Goal: Task Accomplishment & Management: Manage account settings

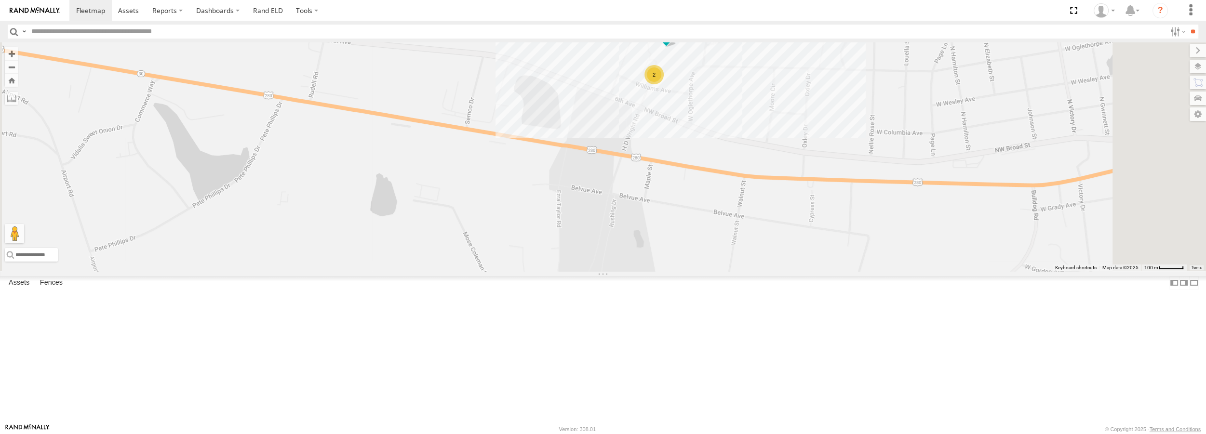
click at [0, 0] on div "Truck #18" at bounding box center [0, 0] width 0 height 0
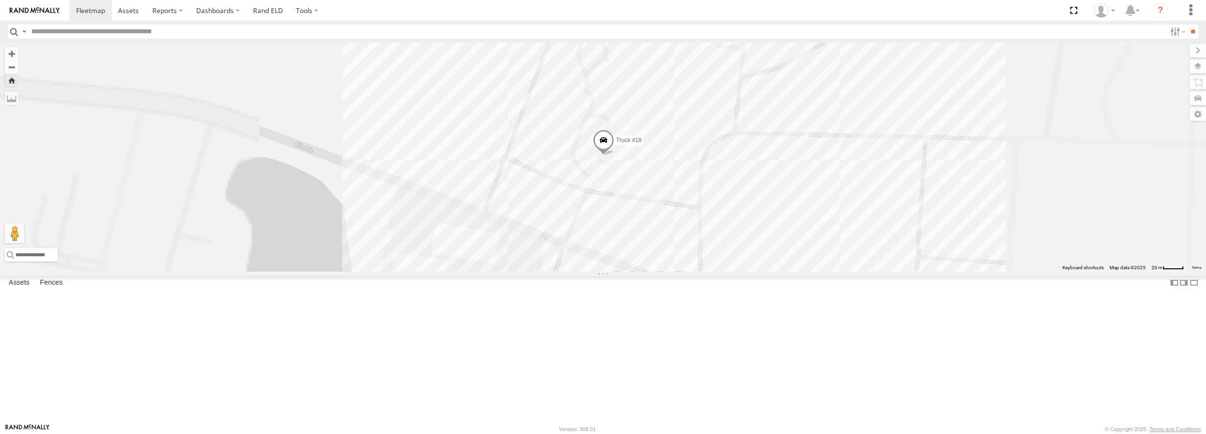
click at [0, 0] on span at bounding box center [0, 0] width 0 height 0
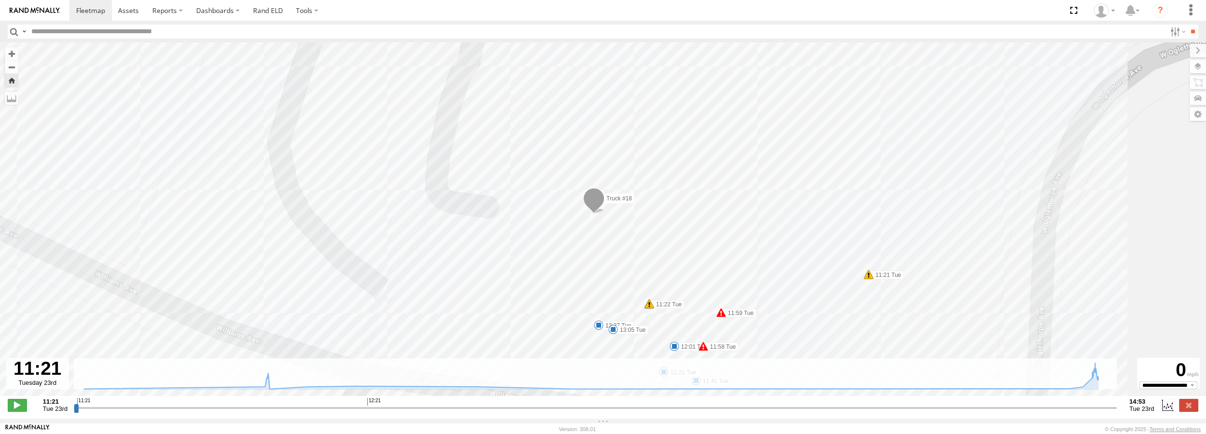
drag, startPoint x: 681, startPoint y: 148, endPoint x: 672, endPoint y: 138, distance: 14.0
click at [672, 138] on div "Truck #18 11:21 Tue 11:22 Tue 11:22 Tue 11:58 Tue 11:59 Tue 11:41 Tue 12:01 Tue…" at bounding box center [603, 224] width 1206 height 364
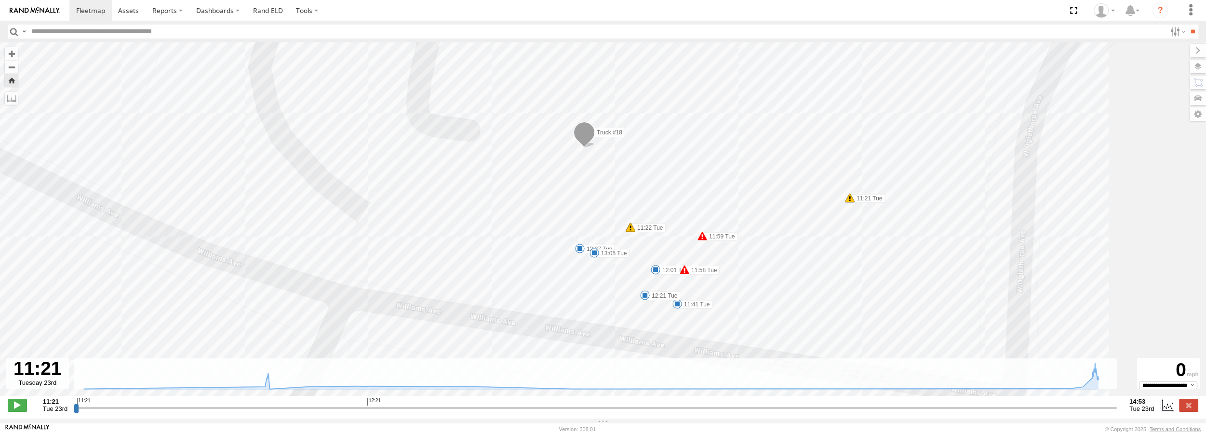
drag, startPoint x: 686, startPoint y: 204, endPoint x: 667, endPoint y: 125, distance: 80.8
click at [667, 125] on div "Truck #18 11:21 Tue 11:22 Tue 11:22 Tue 11:58 Tue 11:59 Tue 11:41 Tue 12:01 Tue…" at bounding box center [603, 224] width 1206 height 364
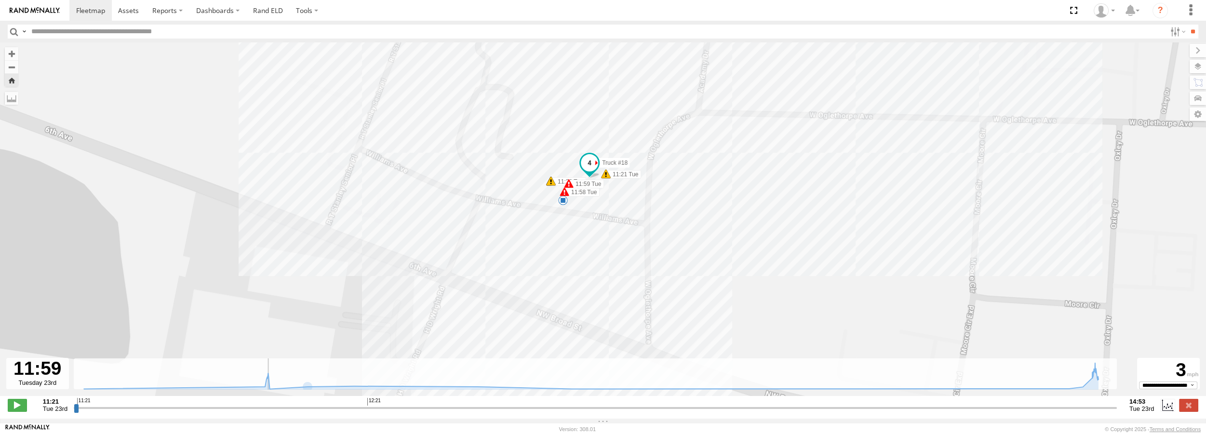
drag, startPoint x: 75, startPoint y: 412, endPoint x: 262, endPoint y: 439, distance: 188.9
type input "**********"
click at [262, 413] on input "range" at bounding box center [595, 407] width 1043 height 9
click at [551, 185] on span at bounding box center [551, 181] width 10 height 10
click at [569, 186] on span at bounding box center [569, 184] width 10 height 10
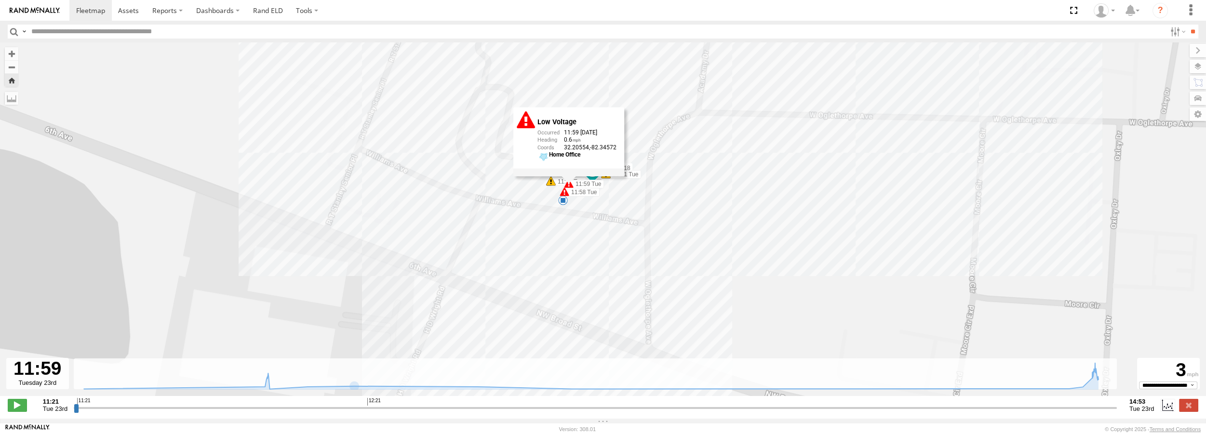
click at [563, 194] on span at bounding box center [565, 192] width 10 height 10
click at [634, 221] on div "Truck #18 11:21 Tue 11:22 Tue 11:22 Tue 11:58 Tue 11:59 Tue 5 External Power Lo…" at bounding box center [603, 224] width 1206 height 364
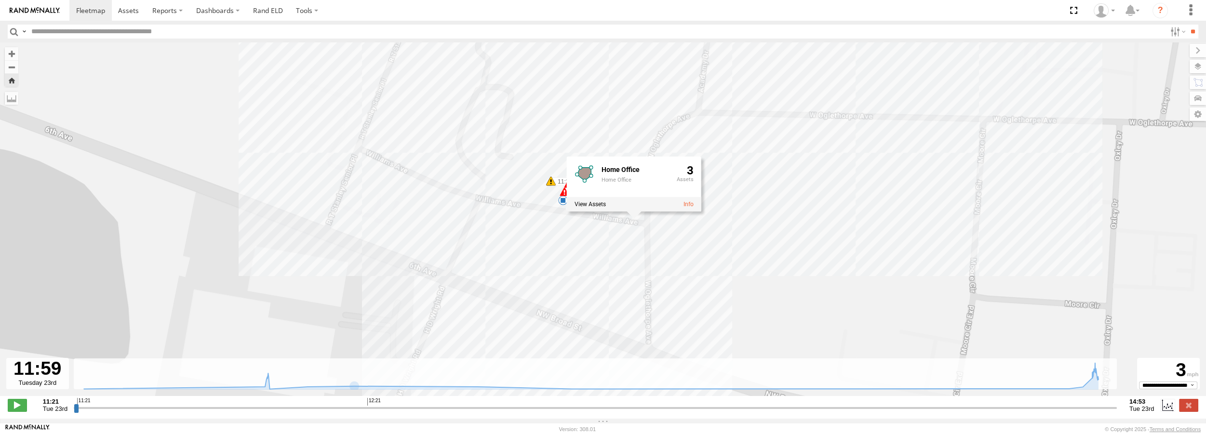
click at [612, 276] on div "Truck #18 11:21 Tue 11:22 Tue 11:22 Tue 11:58 Tue 11:59 Tue 5 Home Office Home …" at bounding box center [603, 224] width 1206 height 364
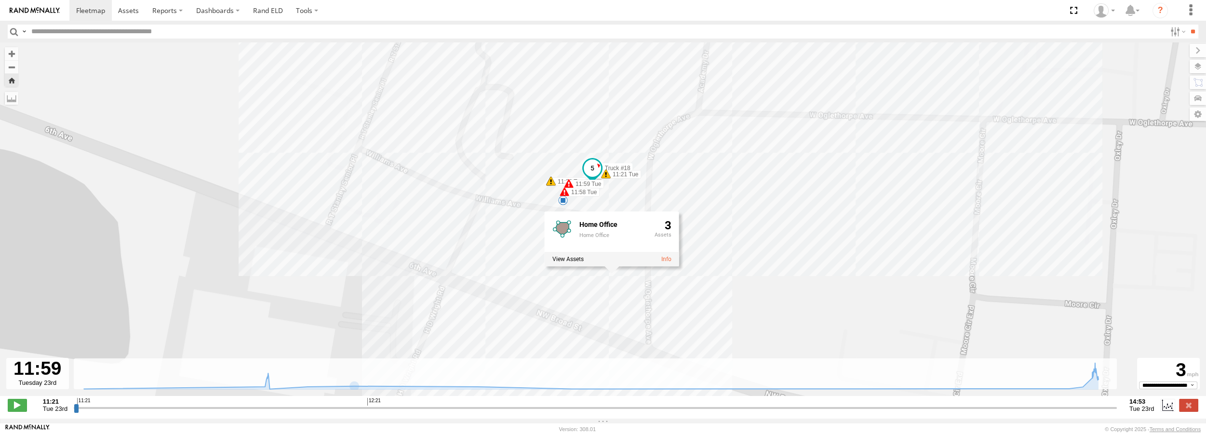
click at [606, 176] on span at bounding box center [606, 174] width 10 height 10
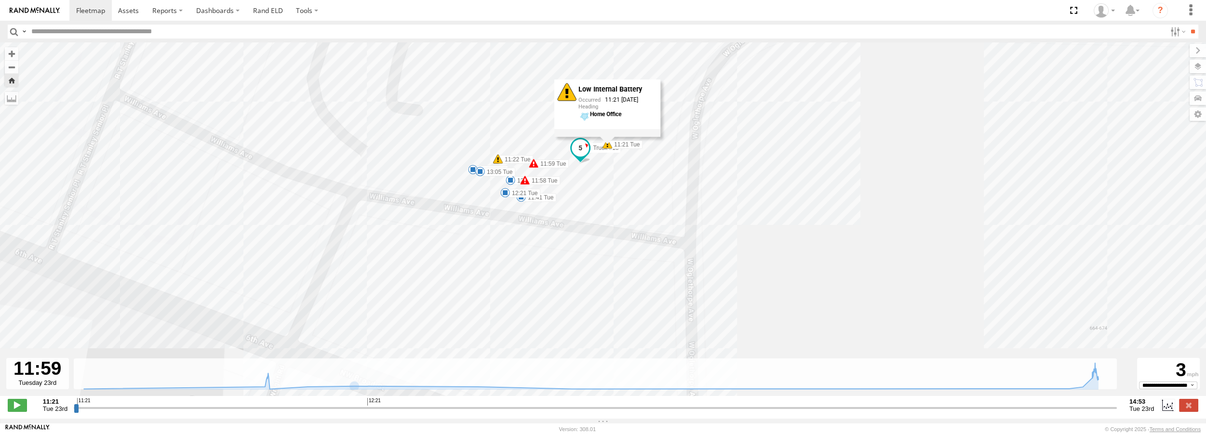
drag, startPoint x: 509, startPoint y: 108, endPoint x: 524, endPoint y: 149, distance: 43.5
click at [524, 149] on div "Truck #18 11:21 Tue 11:22 Tue 11:22 Tue 11:58 Tue 11:59 Tue 11:41 Tue 12:01 Tue…" at bounding box center [603, 224] width 1206 height 364
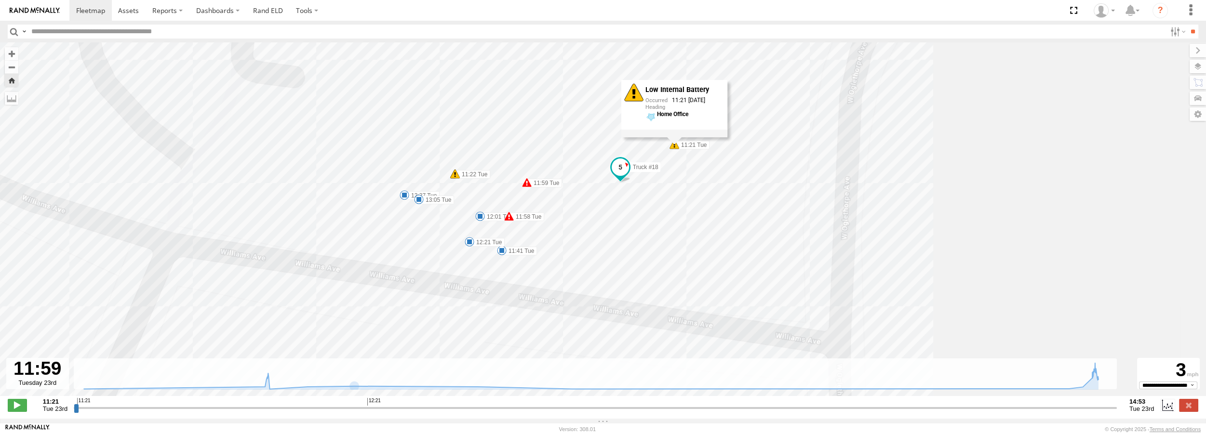
click at [526, 186] on span at bounding box center [527, 183] width 10 height 10
click at [508, 218] on span at bounding box center [509, 217] width 10 height 10
click at [480, 215] on span at bounding box center [480, 217] width 10 height 10
click at [500, 251] on span at bounding box center [502, 251] width 10 height 10
click at [469, 243] on div at bounding box center [502, 240] width 106 height 8
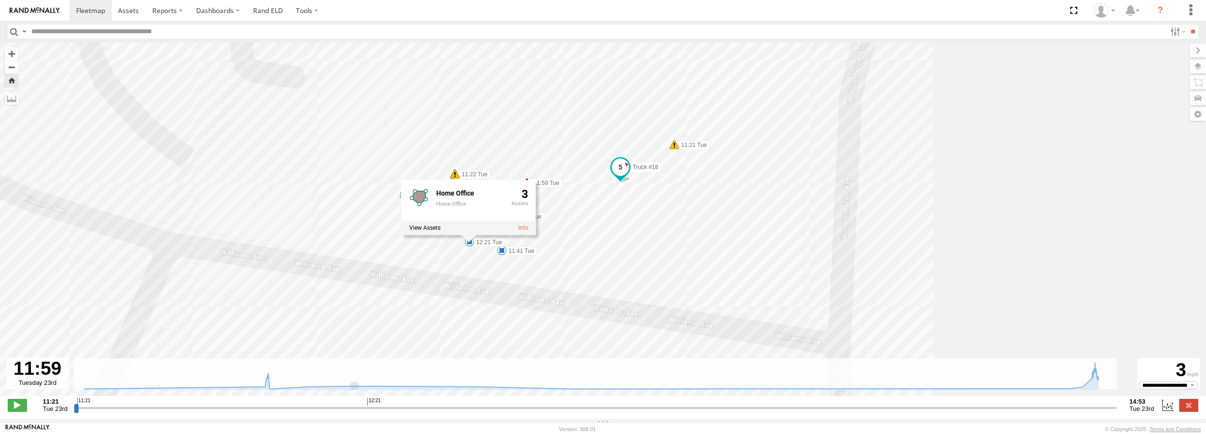
click at [447, 128] on div "Truck #18 11:21 Tue 11:22 Tue 11:22 Tue 11:58 Tue 11:59 Tue 11:41 Tue 12:01 Tue…" at bounding box center [603, 224] width 1206 height 364
click at [457, 178] on span at bounding box center [455, 174] width 10 height 10
click at [671, 148] on span at bounding box center [675, 145] width 10 height 10
click at [530, 182] on span at bounding box center [527, 183] width 10 height 10
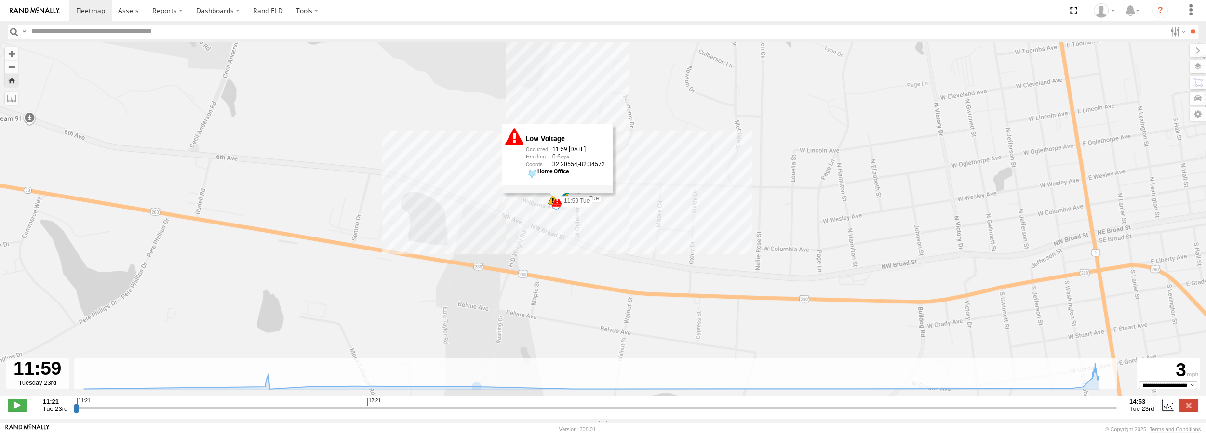
click at [634, 94] on div "Truck #18 11:21 Tue 11:22 Tue 11:22 Tue 11:58 Tue 11:59 Tue 5 Low Voltage 11:59…" at bounding box center [603, 224] width 1206 height 364
click at [101, 13] on span at bounding box center [90, 10] width 29 height 9
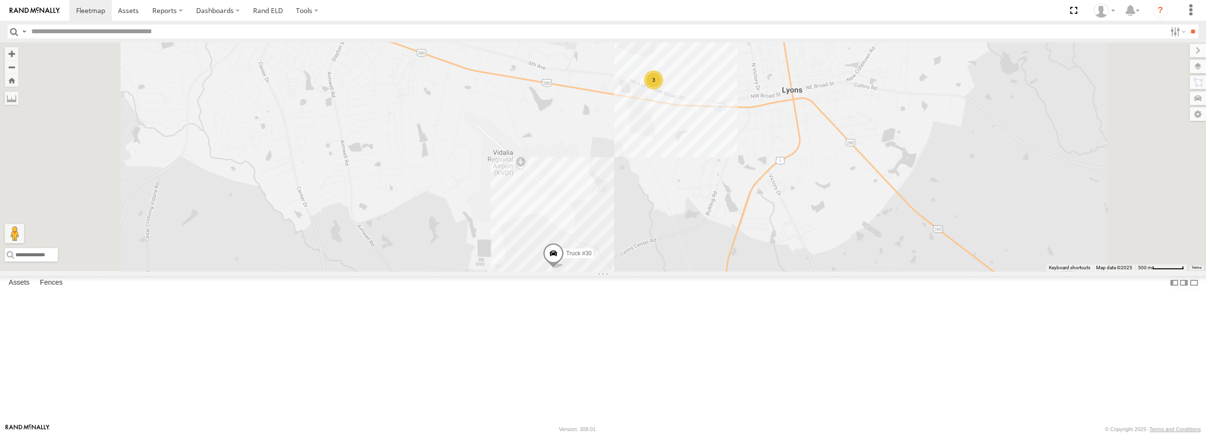
click at [0, 0] on div "Truck #32" at bounding box center [0, 0] width 0 height 0
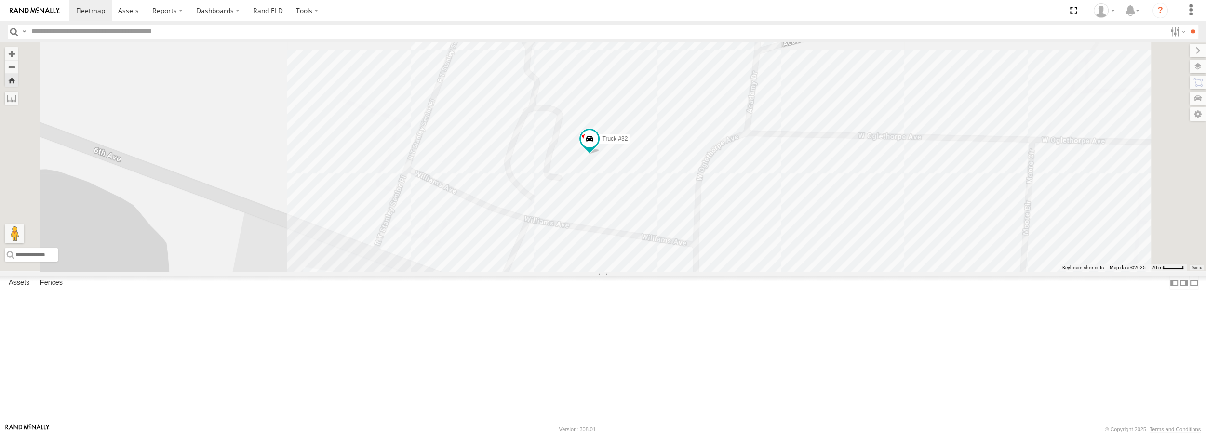
click at [0, 0] on div "Truck #32 All Assets Home Office Georgia Pine Straw, Inc. 32.20612 -82.3456 Vid…" at bounding box center [0, 0] width 0 height 0
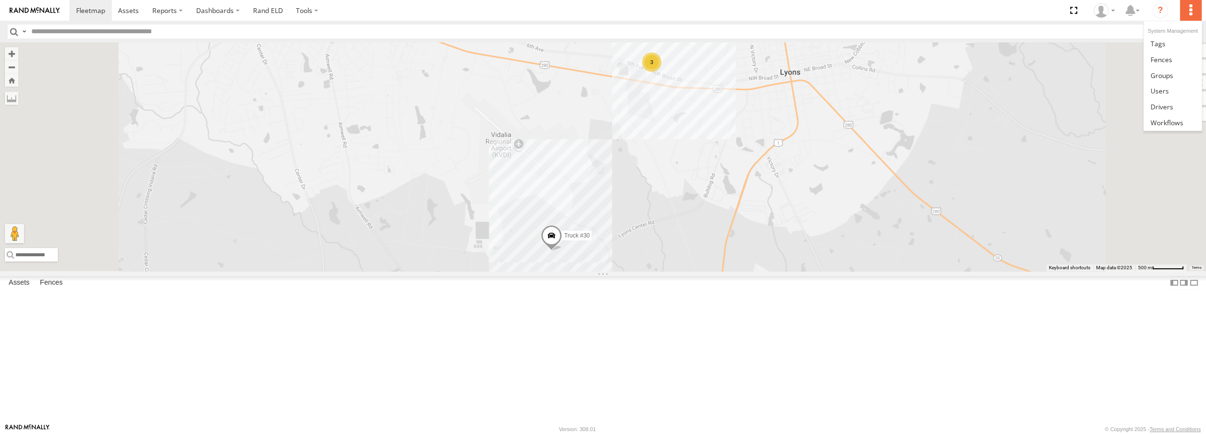
click at [1192, 13] on label at bounding box center [1190, 10] width 21 height 21
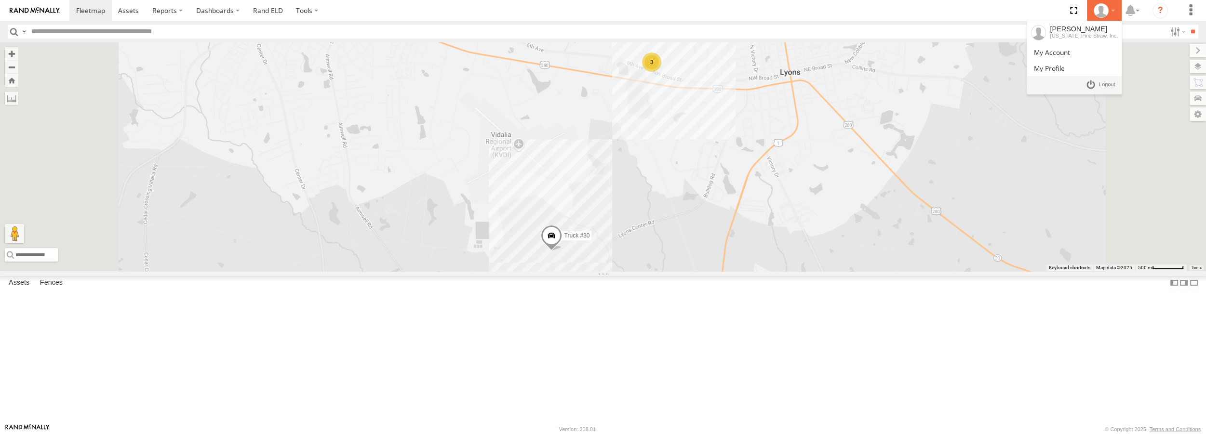
click at [1114, 12] on div at bounding box center [1104, 10] width 28 height 14
click at [1136, 7] on icon at bounding box center [1130, 10] width 17 height 12
click at [1114, 13] on div at bounding box center [1104, 10] width 28 height 14
click at [1077, 32] on div "[PERSON_NAME]" at bounding box center [1084, 29] width 68 height 8
click at [1053, 70] on span at bounding box center [1049, 68] width 31 height 9
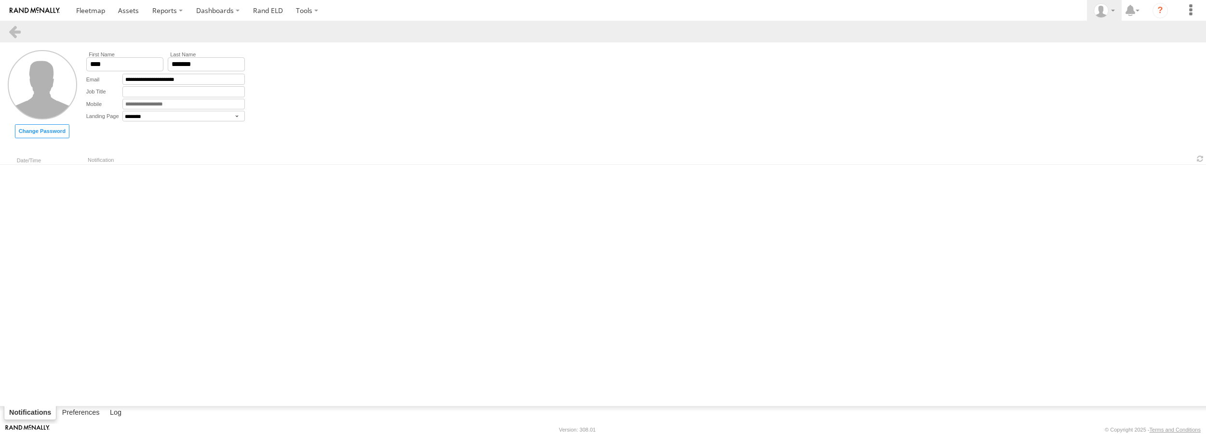
select select "********"
click at [80, 411] on label "Preferences" at bounding box center [80, 413] width 47 height 13
select select "***"
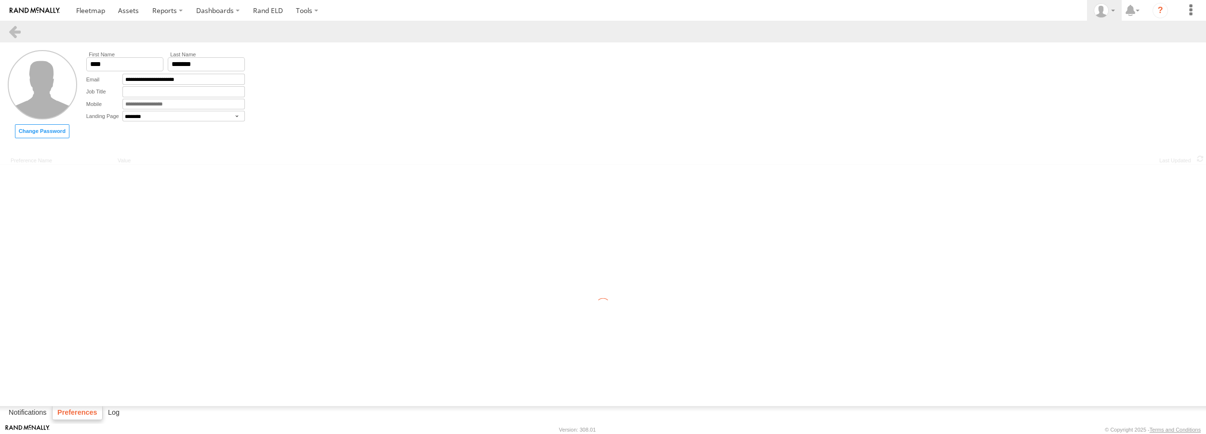
select select "***"
select select "**"
select select "**********"
select select "**"
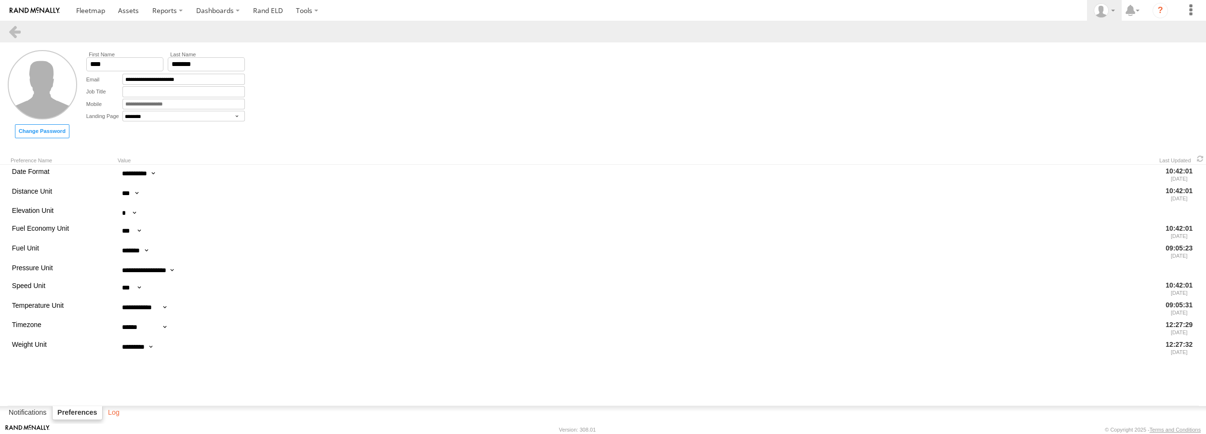
click at [120, 413] on label "Log" at bounding box center [113, 413] width 21 height 13
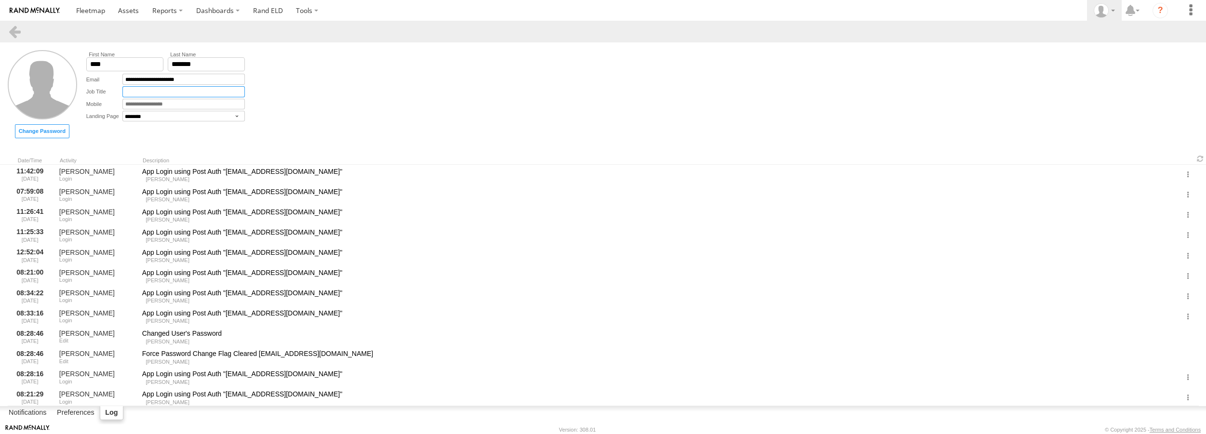
click at [132, 96] on input "text" at bounding box center [183, 91] width 122 height 11
type input "**********"
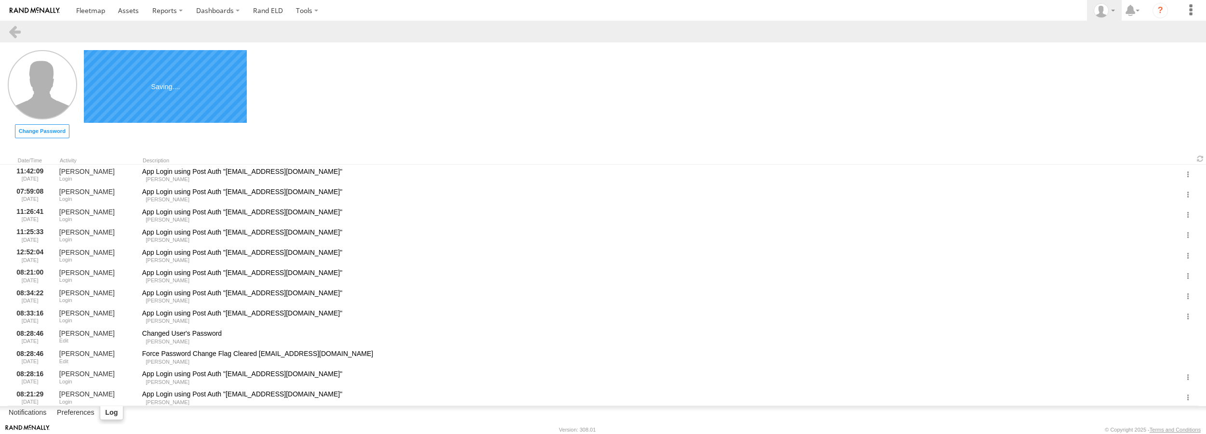
click at [426, 104] on form "**********" at bounding box center [603, 94] width 1206 height 104
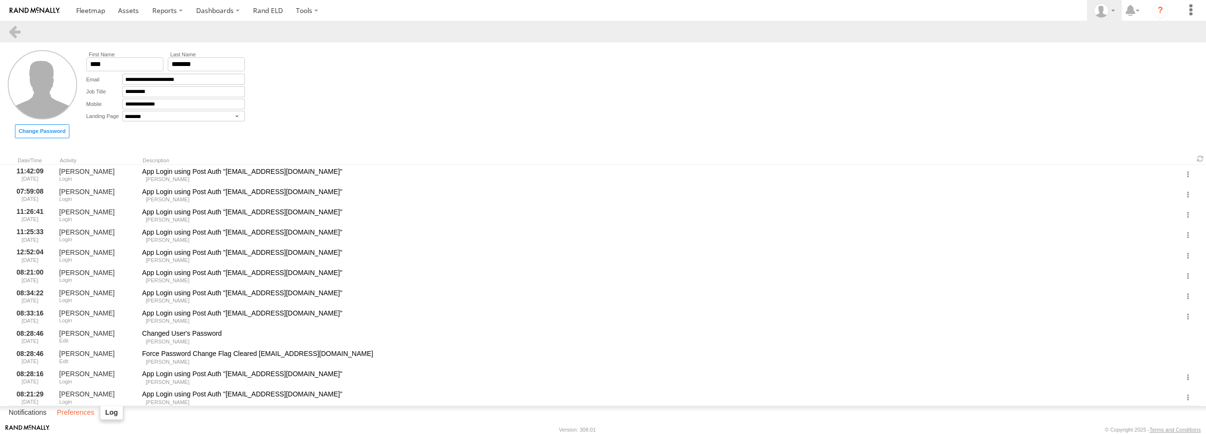
click at [61, 410] on label "Preferences" at bounding box center [75, 413] width 47 height 13
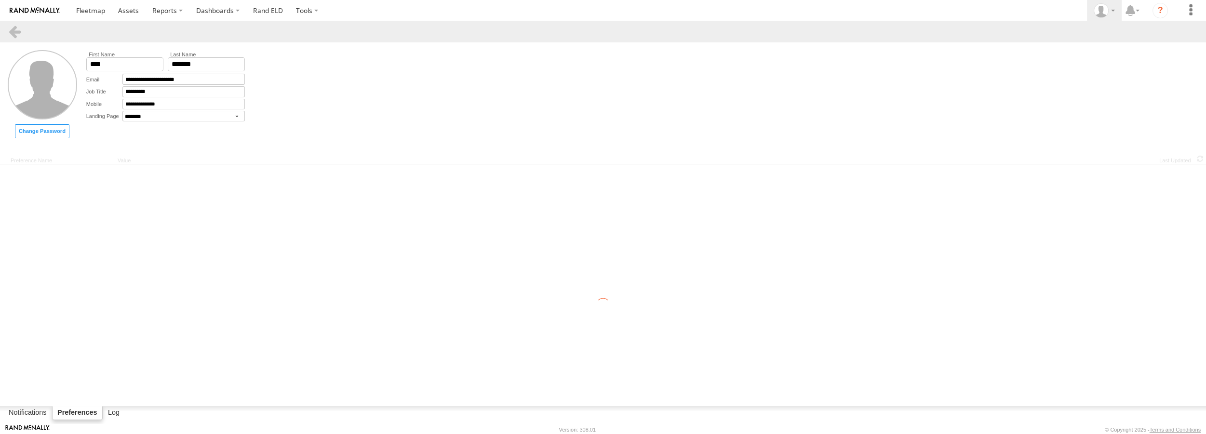
select select "***"
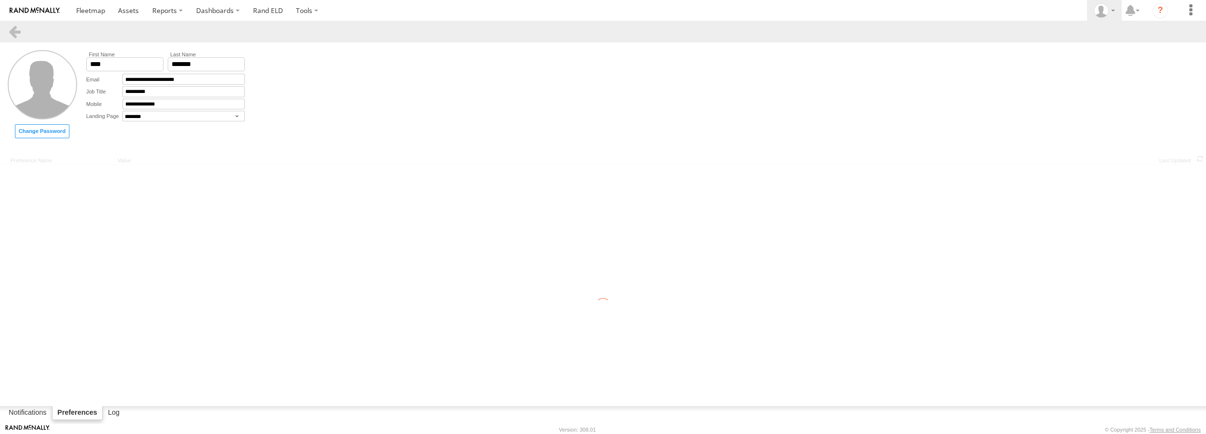
select select "**"
select select "**********"
select select "**"
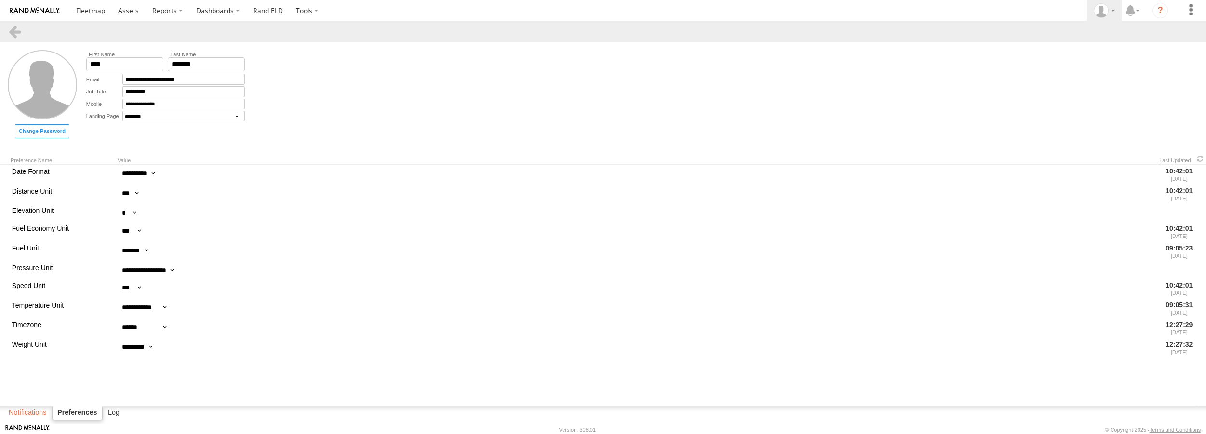
click at [15, 410] on label "Notifications" at bounding box center [28, 413] width 48 height 13
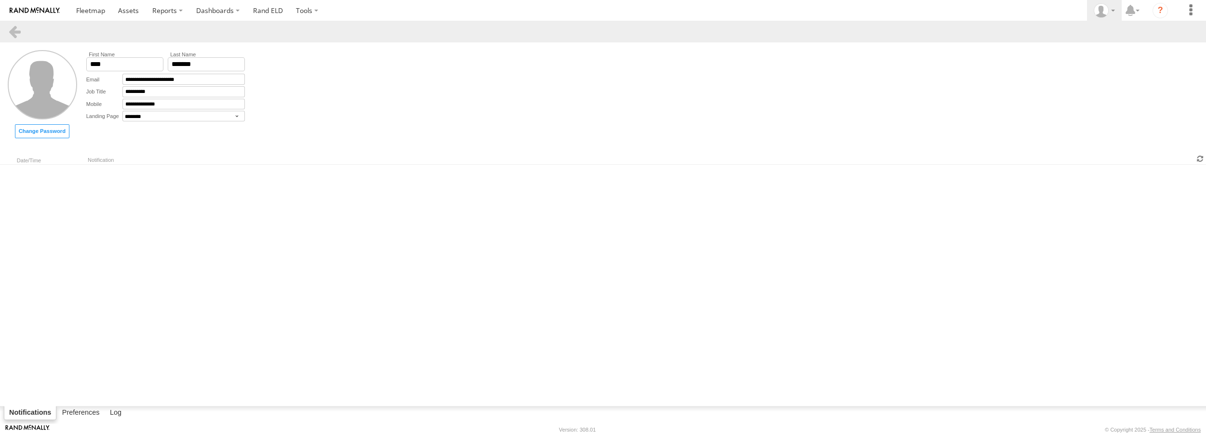
click at [1200, 161] on span at bounding box center [1201, 158] width 12 height 9
click at [168, 134] on div "**********" at bounding box center [165, 94] width 163 height 88
click at [15, 33] on link at bounding box center [15, 32] width 14 height 14
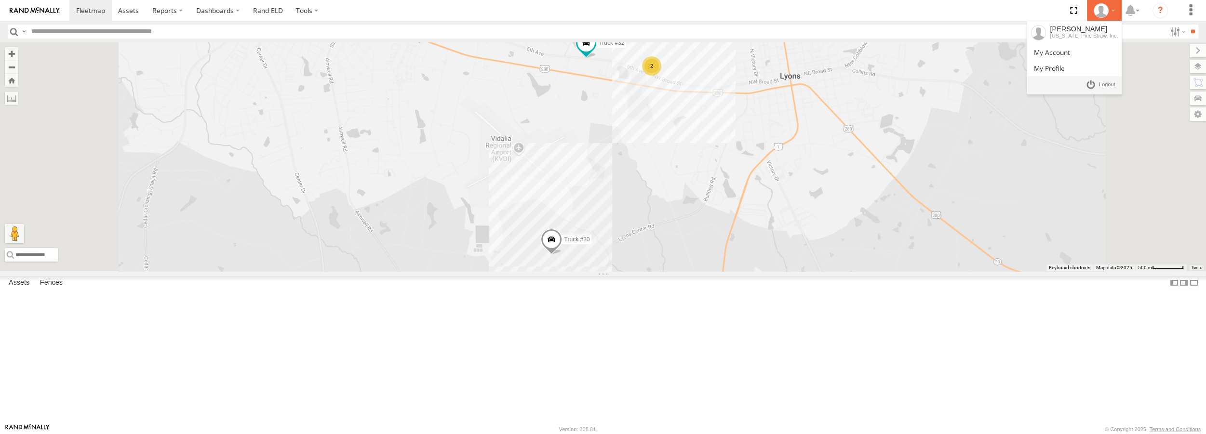
click at [1114, 9] on div at bounding box center [1104, 10] width 28 height 14
click at [1084, 56] on link at bounding box center [1074, 52] width 94 height 16
click at [55, 290] on label "Fences" at bounding box center [51, 283] width 32 height 13
click at [0, 0] on link "Fence Mgt" at bounding box center [0, 0] width 0 height 0
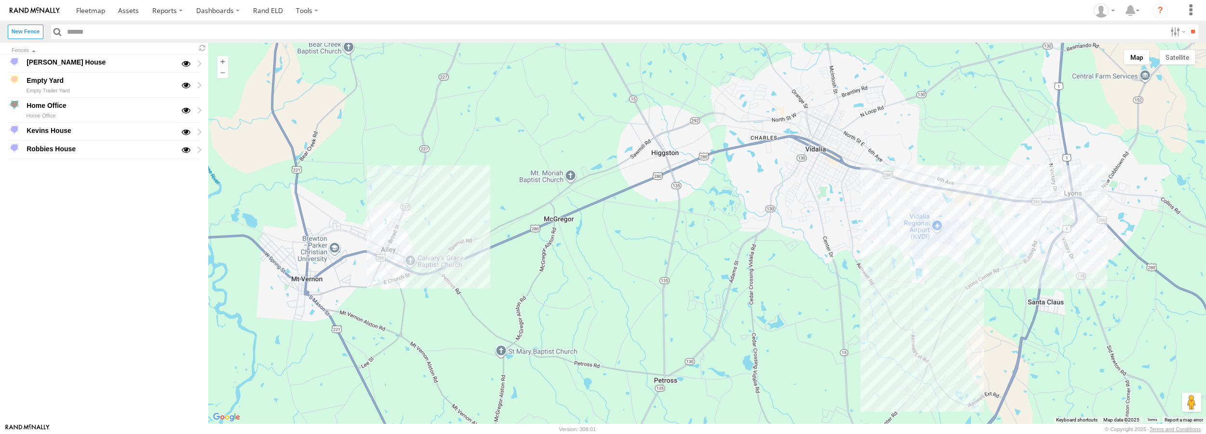
drag, startPoint x: 66, startPoint y: 110, endPoint x: 49, endPoint y: 111, distance: 17.4
click at [49, 111] on div "Home Office" at bounding box center [100, 115] width 150 height 9
type input "**********"
type textarea "**********"
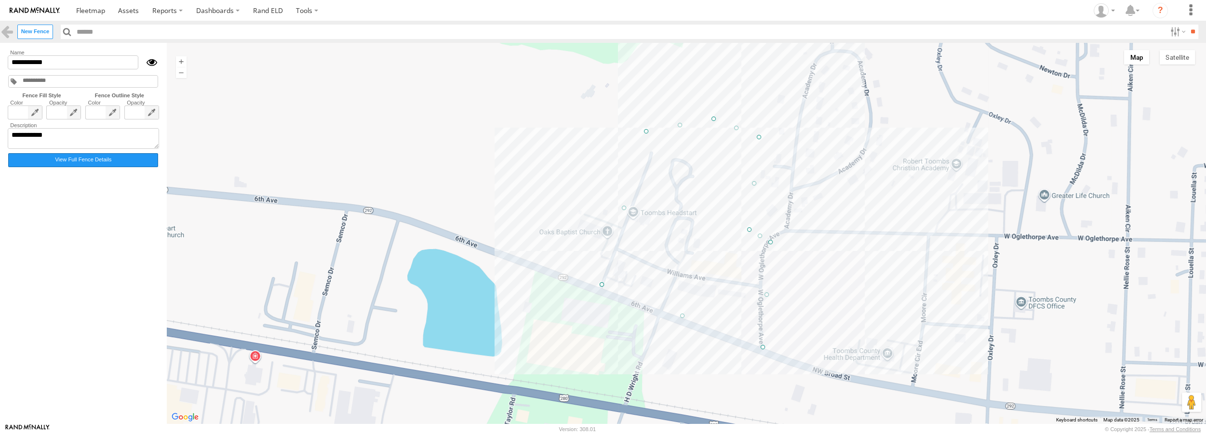
click at [78, 161] on label "View Full Fence Details" at bounding box center [83, 160] width 150 height 14
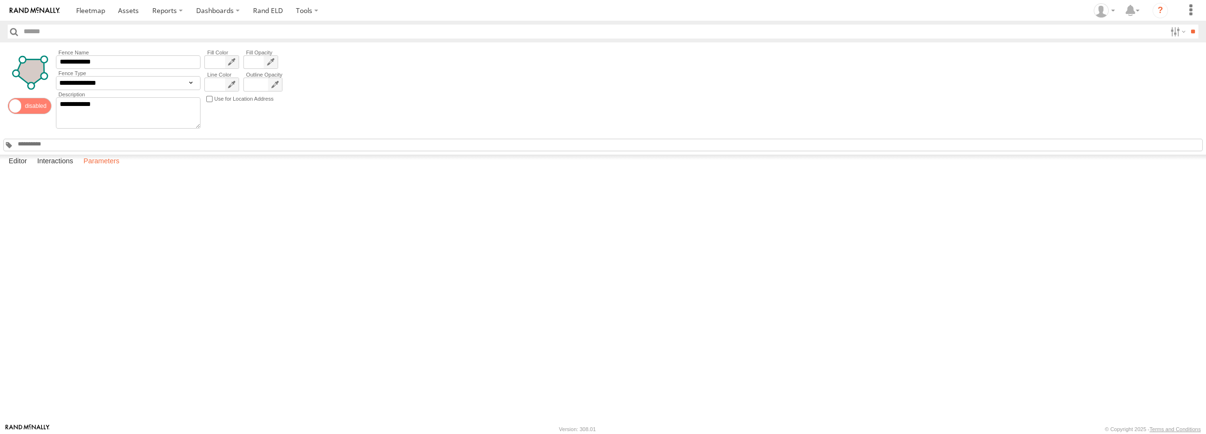
click at [103, 168] on label "Parameters" at bounding box center [102, 161] width 46 height 13
drag, startPoint x: 65, startPoint y: 414, endPoint x: 69, endPoint y: 410, distance: 6.2
click at [65, 168] on label "Interactions" at bounding box center [55, 161] width 46 height 13
click at [115, 168] on label "Parameters" at bounding box center [102, 161] width 46 height 13
click at [47, 168] on label "Interactions" at bounding box center [55, 161] width 46 height 13
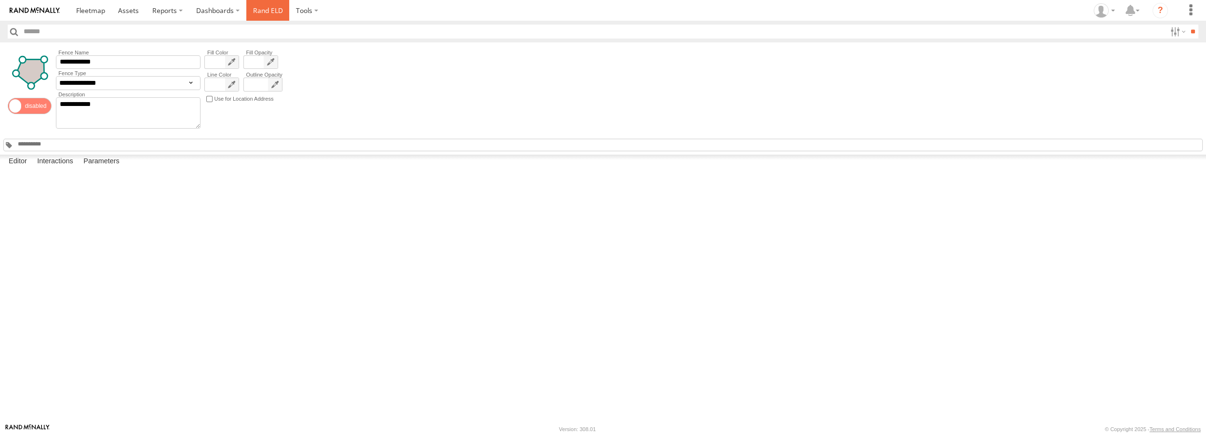
click at [271, 14] on link "Rand ELD" at bounding box center [267, 10] width 43 height 21
click at [303, 9] on label at bounding box center [307, 10] width 36 height 21
click at [221, 7] on label "Dashboards" at bounding box center [217, 10] width 57 height 21
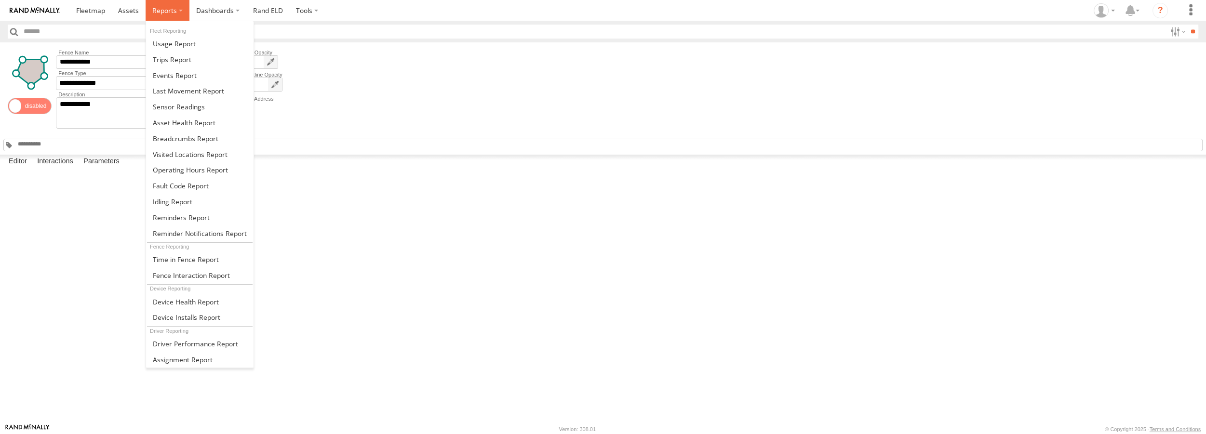
click at [169, 9] on span at bounding box center [164, 10] width 25 height 9
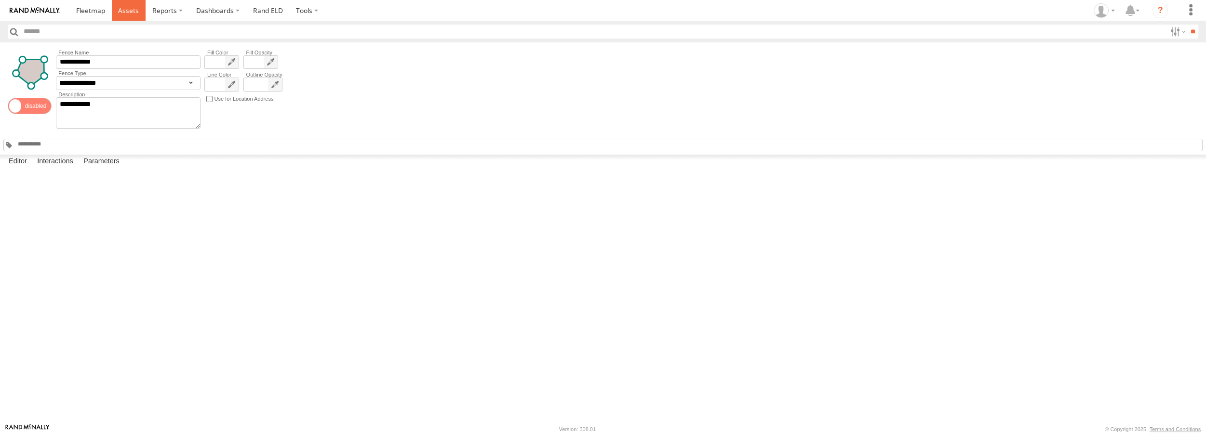
click at [134, 9] on span at bounding box center [128, 10] width 21 height 9
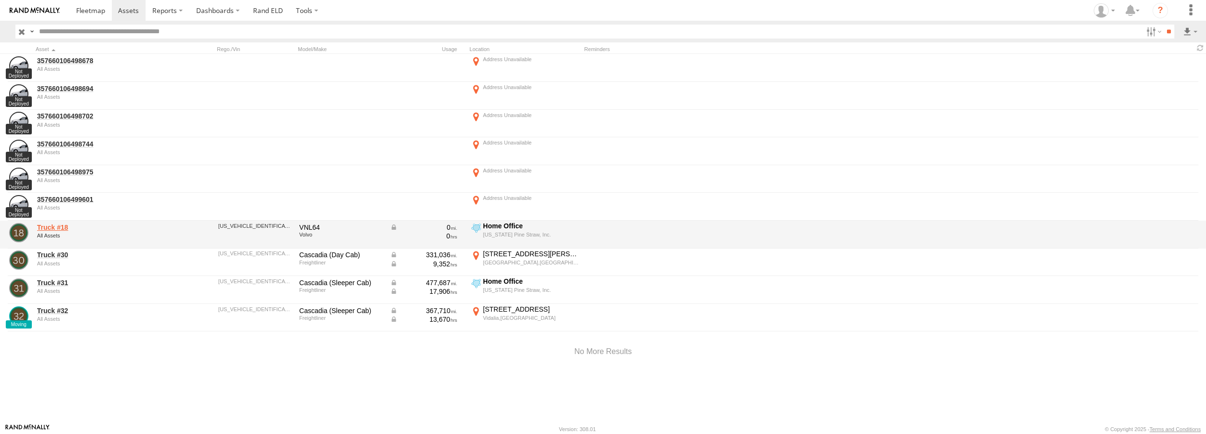
click at [58, 226] on link "Truck #18" at bounding box center [103, 227] width 132 height 9
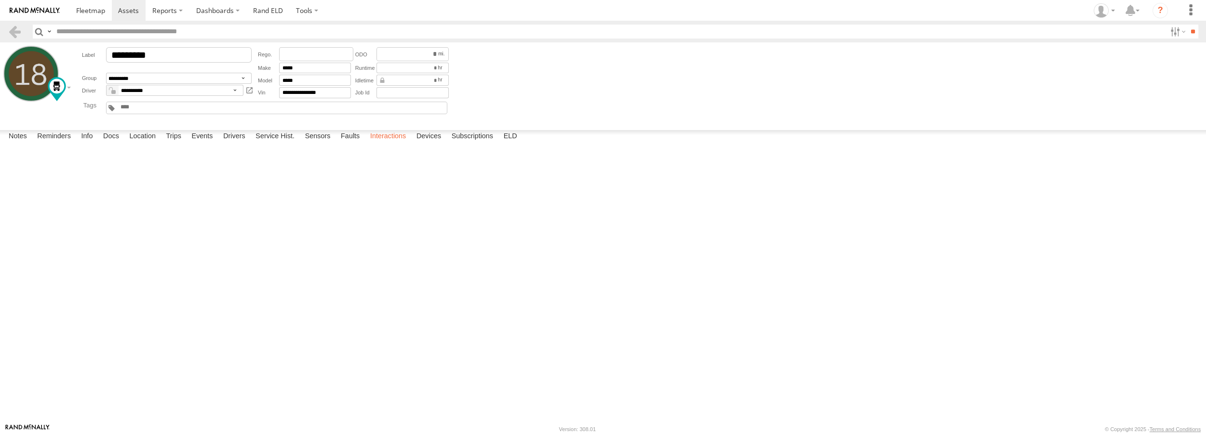
click at [397, 144] on label "Interactions" at bounding box center [388, 136] width 46 height 13
click at [0, 0] on div at bounding box center [0, 0] width 0 height 0
drag, startPoint x: 755, startPoint y: 260, endPoint x: 460, endPoint y: 192, distance: 302.9
click at [0, 0] on div at bounding box center [0, 0] width 0 height 0
click at [0, 0] on link "View Interaction Report" at bounding box center [0, 0] width 0 height 0
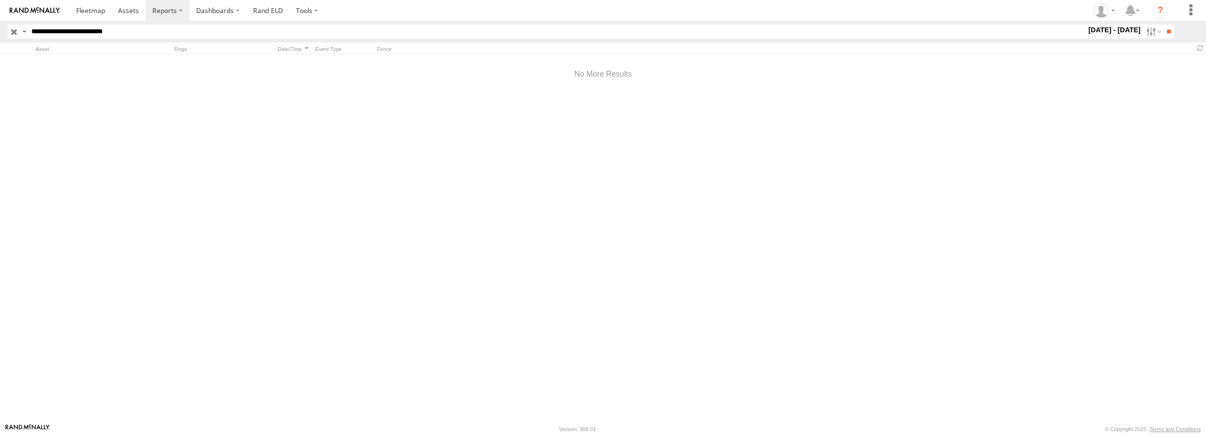
click at [294, 122] on div at bounding box center [603, 239] width 1206 height 370
click at [89, 7] on span at bounding box center [90, 10] width 29 height 9
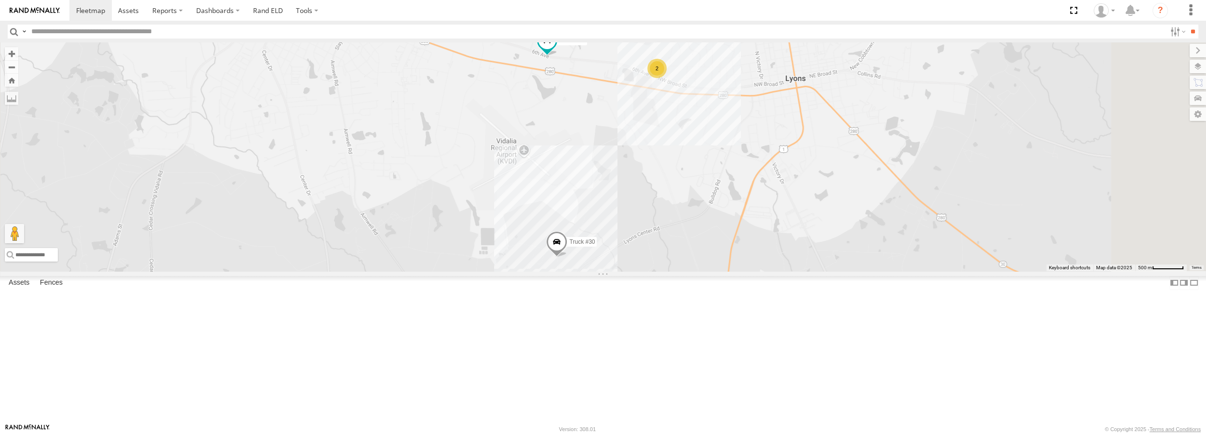
click at [1010, 271] on div "2 Truck #30 Truck #32" at bounding box center [603, 156] width 1206 height 228
click at [667, 78] on div "2" at bounding box center [656, 68] width 19 height 19
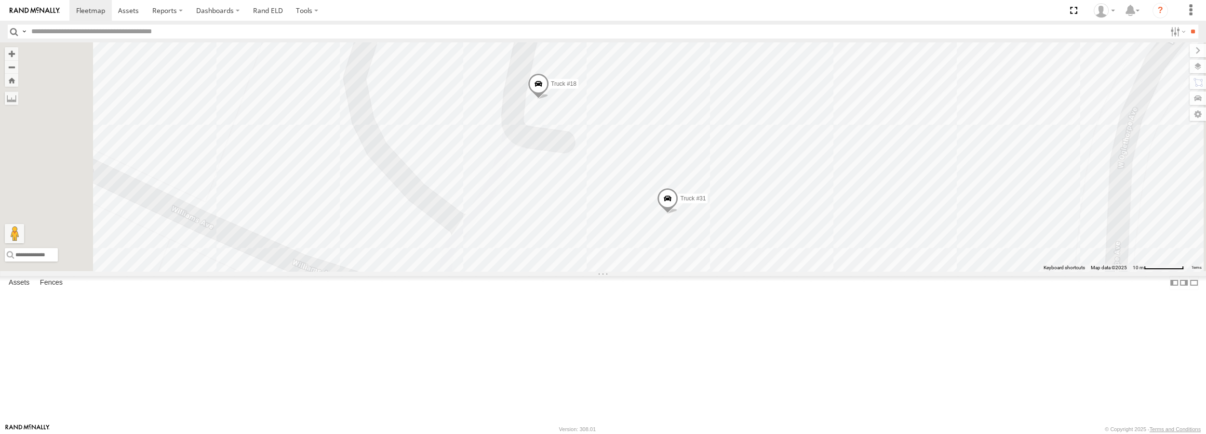
click at [1050, 139] on div "Truck #30 Truck #32 Truck #18 Truck #31" at bounding box center [603, 156] width 1206 height 228
click at [989, 52] on link at bounding box center [984, 48] width 10 height 7
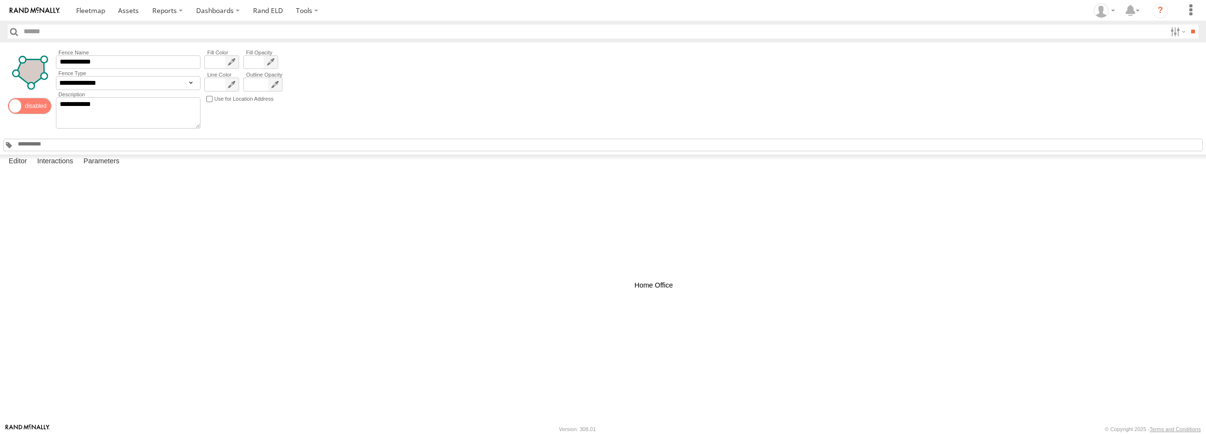
click at [0, 0] on div at bounding box center [0, 0] width 0 height 0
click at [142, 86] on select "**********" at bounding box center [128, 83] width 145 height 14
select select "*******"
click at [56, 77] on select "**********" at bounding box center [128, 83] width 145 height 14
click at [97, 168] on label "Parameters" at bounding box center [102, 161] width 46 height 13
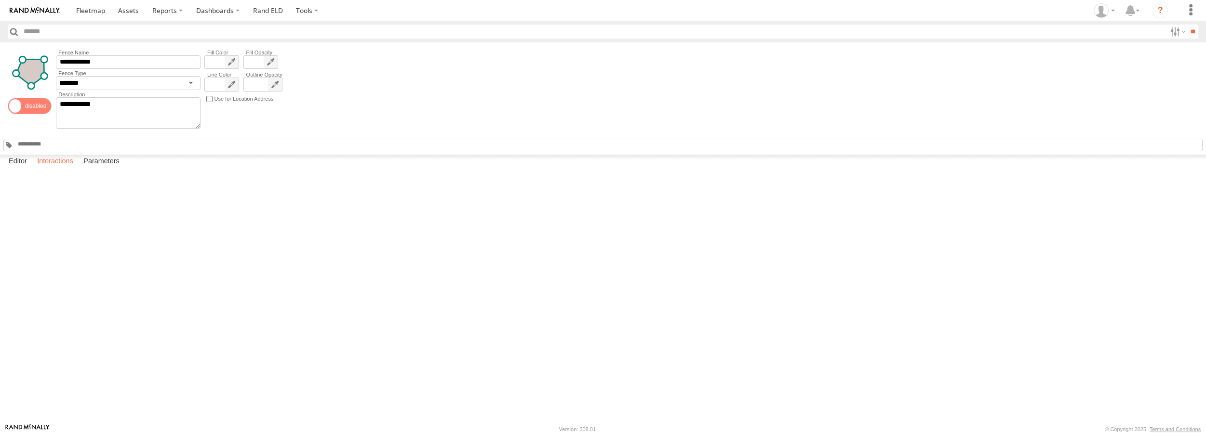
click at [58, 168] on label "Interactions" at bounding box center [55, 161] width 46 height 13
click at [305, 9] on label at bounding box center [307, 10] width 36 height 21
click at [302, 27] on span at bounding box center [323, 29] width 55 height 9
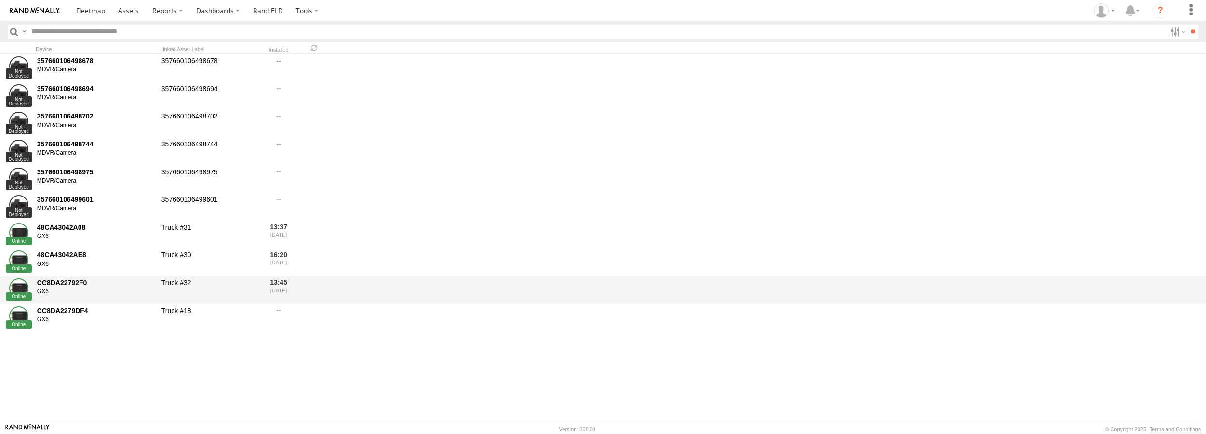
click at [67, 291] on div "GX6" at bounding box center [96, 292] width 118 height 8
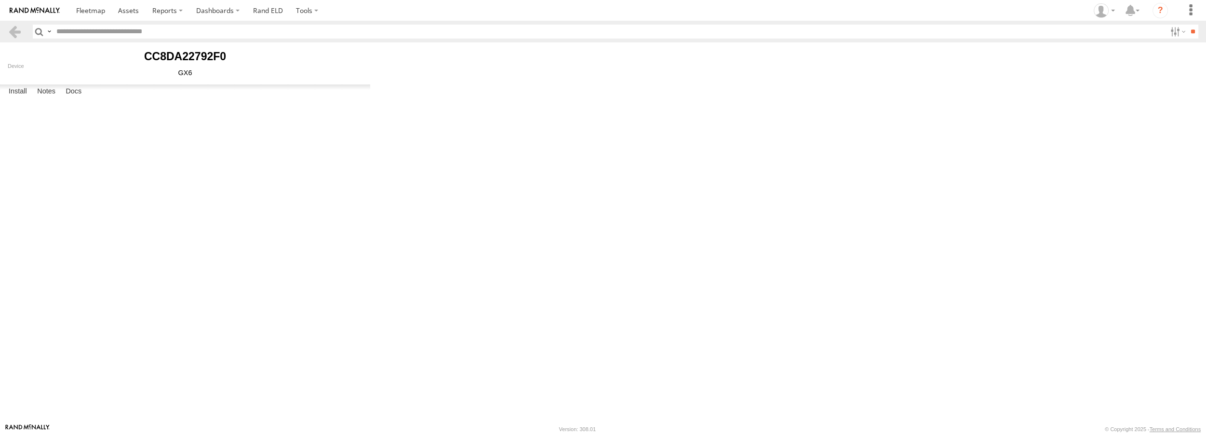
type input "*********"
type input "********"
type input "**********"
click at [46, 98] on label "Notes" at bounding box center [46, 91] width 28 height 13
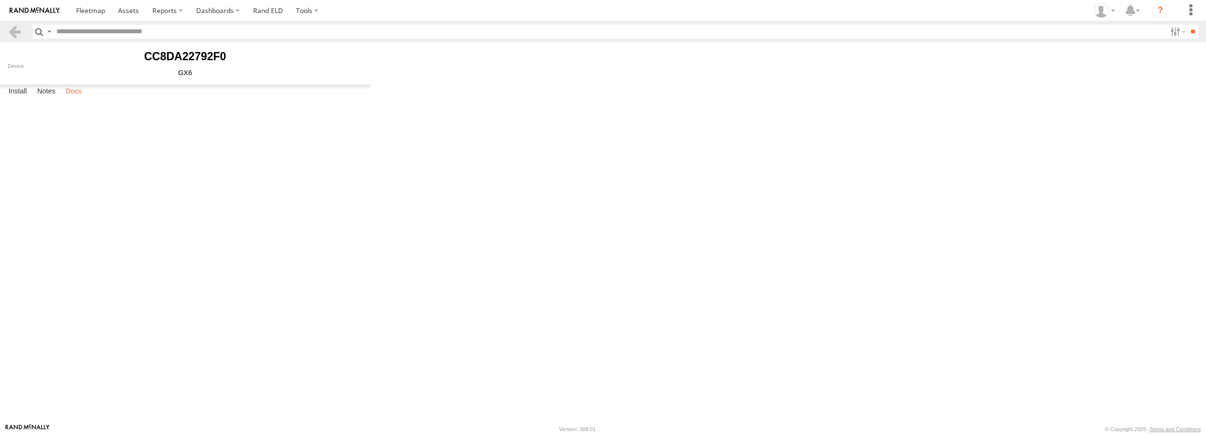
click at [80, 98] on label "Docs" at bounding box center [74, 91] width 26 height 13
click at [14, 98] on label "Install" at bounding box center [18, 91] width 28 height 13
click at [0, 0] on link "Truck #32" at bounding box center [0, 0] width 0 height 0
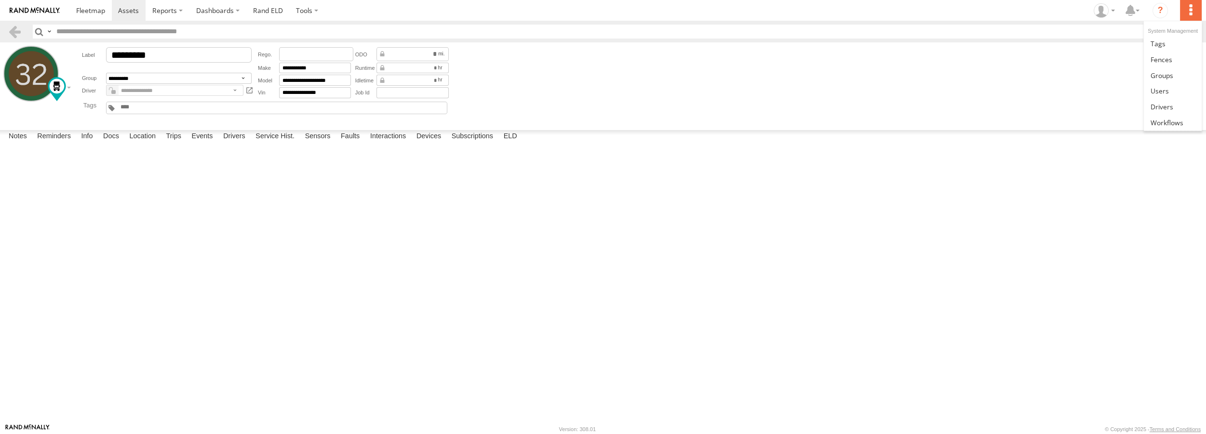
click at [1198, 5] on label at bounding box center [1190, 10] width 21 height 21
click at [1175, 58] on link at bounding box center [1172, 60] width 57 height 16
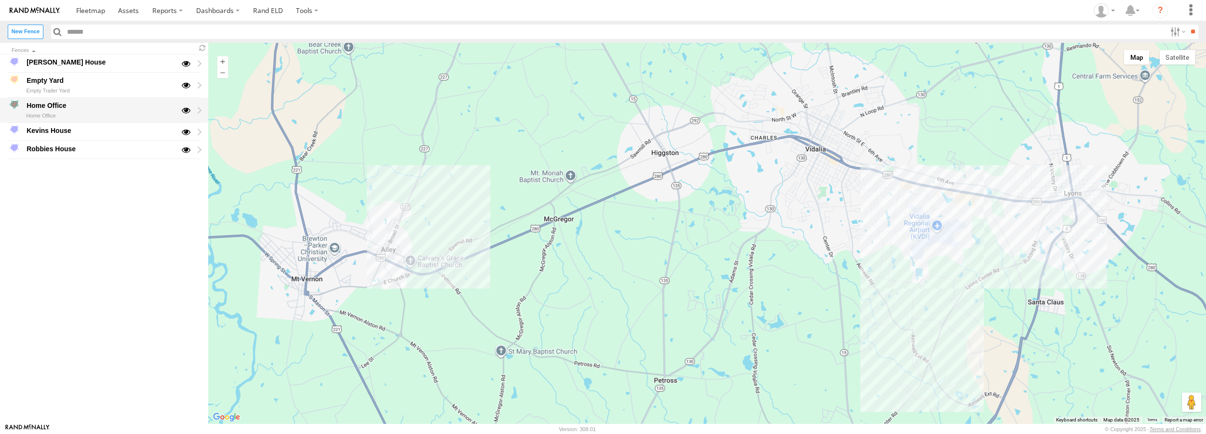
click at [201, 108] on div "Home Office Home Office" at bounding box center [104, 110] width 208 height 25
type input "**********"
type textarea "**********"
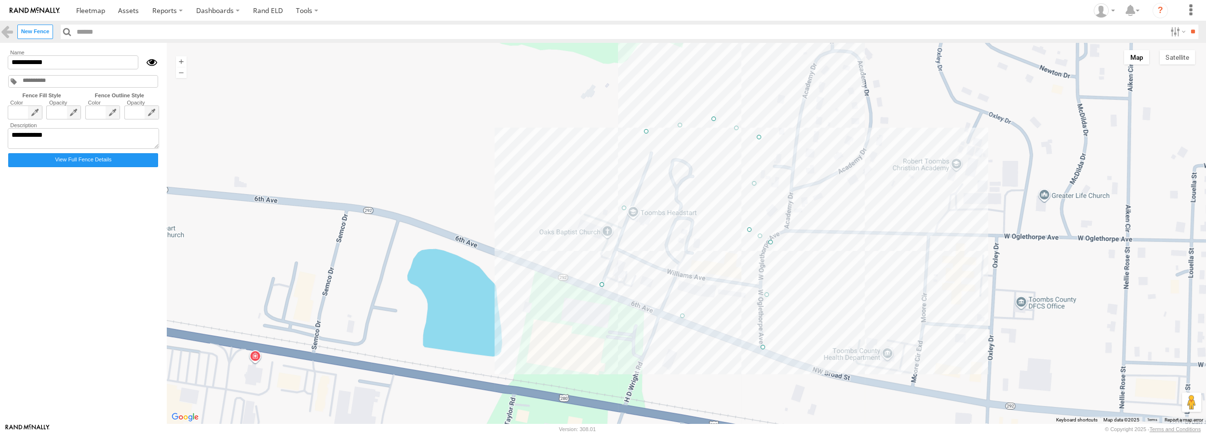
click at [151, 60] on div at bounding box center [148, 62] width 21 height 14
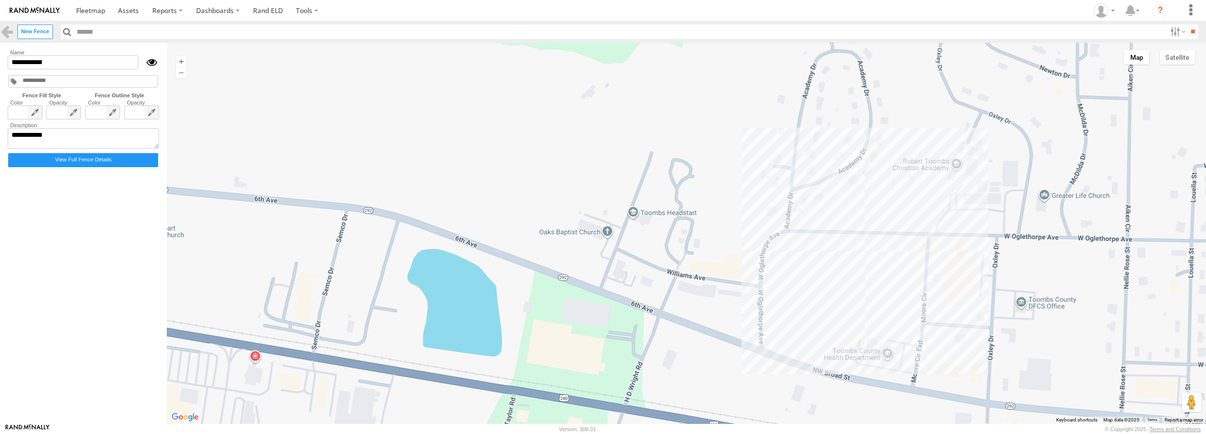
click at [151, 60] on div at bounding box center [148, 62] width 21 height 14
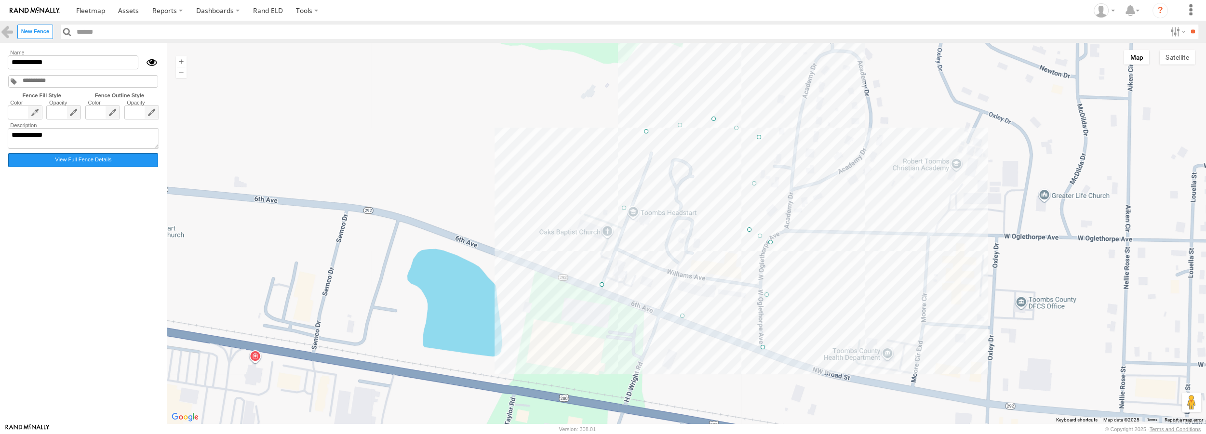
click at [93, 164] on label "View Full Fence Details" at bounding box center [83, 160] width 150 height 14
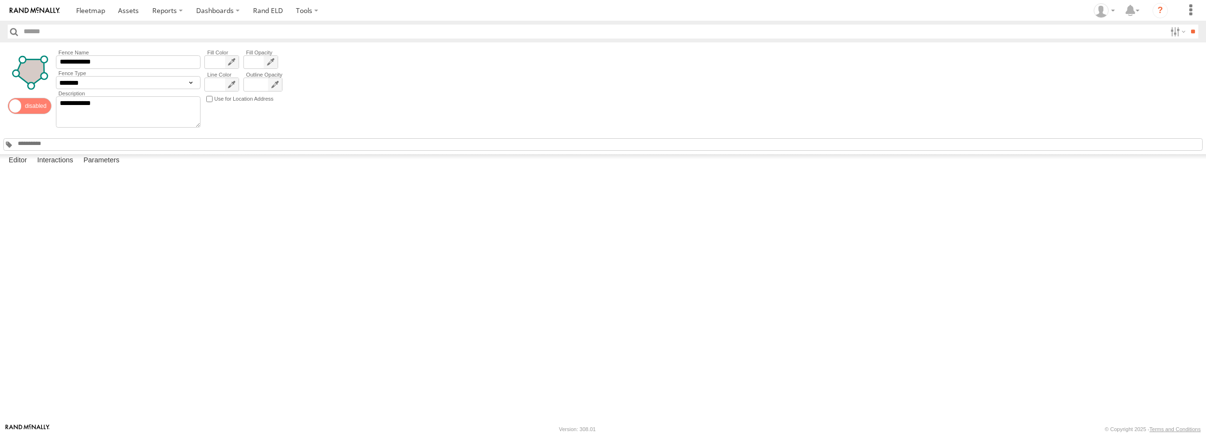
select select "*******"
click at [330, 127] on div "**********" at bounding box center [603, 98] width 1206 height 112
click at [1136, 10] on label at bounding box center [1132, 10] width 21 height 21
click at [1165, 13] on icon "?" at bounding box center [1160, 10] width 15 height 15
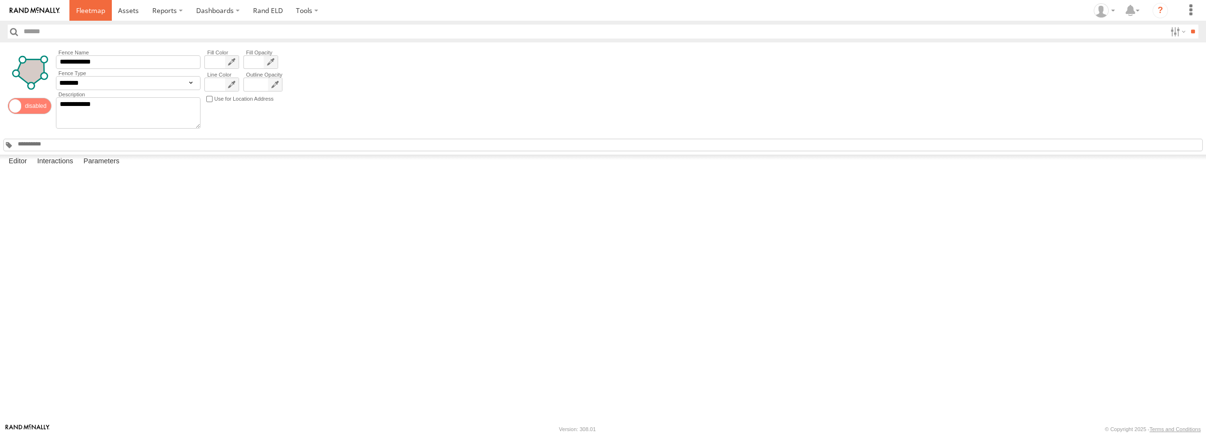
click at [87, 9] on span at bounding box center [90, 10] width 29 height 9
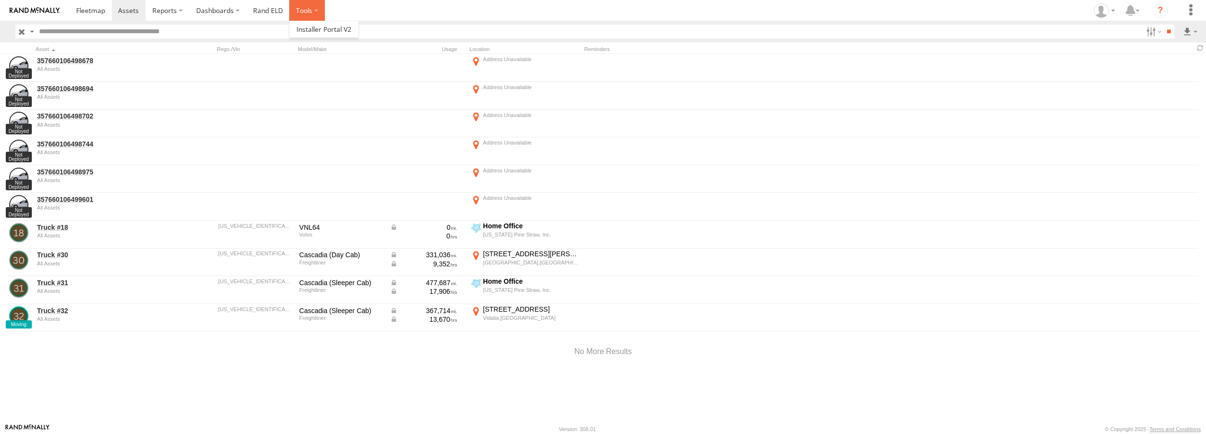
click at [309, 13] on label at bounding box center [307, 10] width 36 height 21
click at [306, 31] on span at bounding box center [323, 29] width 55 height 9
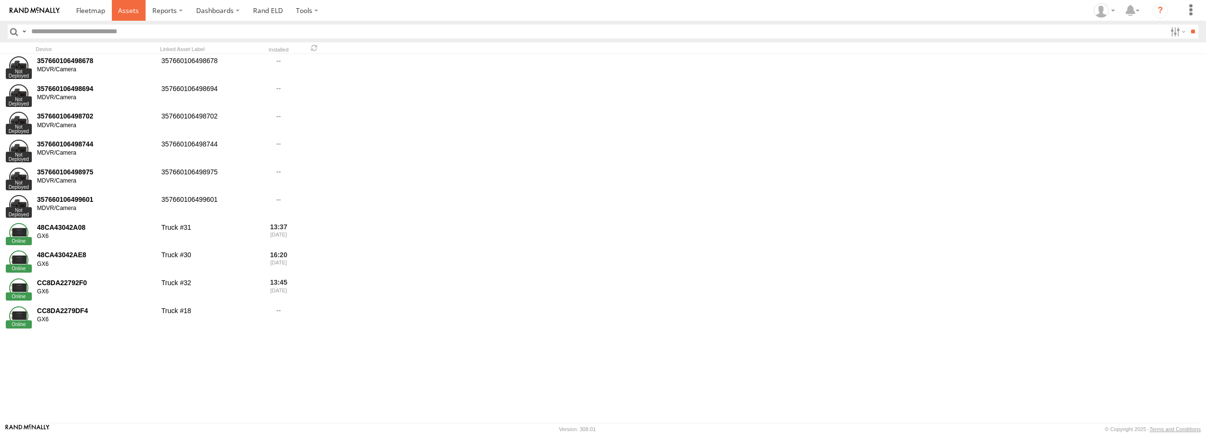
click at [132, 16] on link at bounding box center [129, 10] width 34 height 21
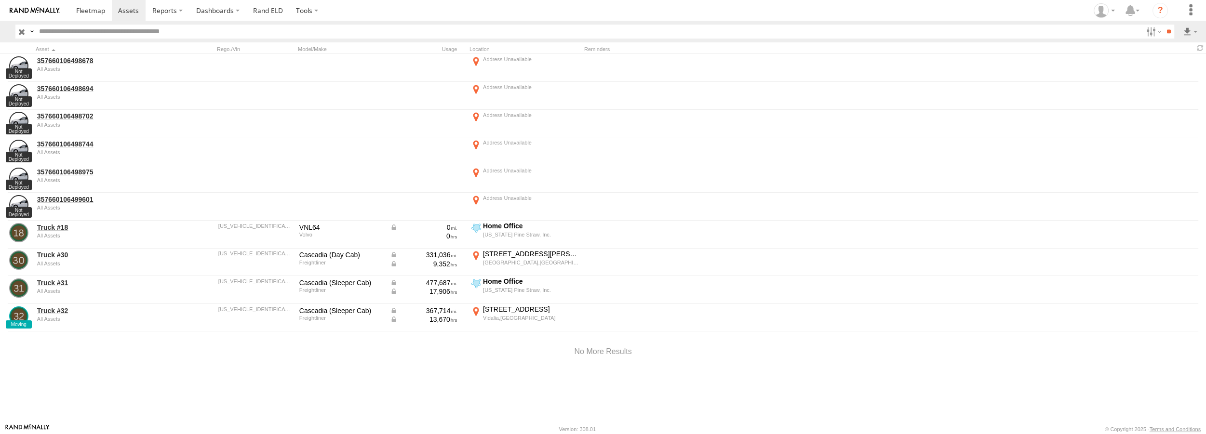
drag, startPoint x: 252, startPoint y: 349, endPoint x: 247, endPoint y: 343, distance: 7.9
click at [249, 345] on div at bounding box center [603, 352] width 1206 height 41
click at [1198, 48] on span at bounding box center [1201, 47] width 12 height 9
click at [1195, 30] on label at bounding box center [1190, 32] width 16 height 14
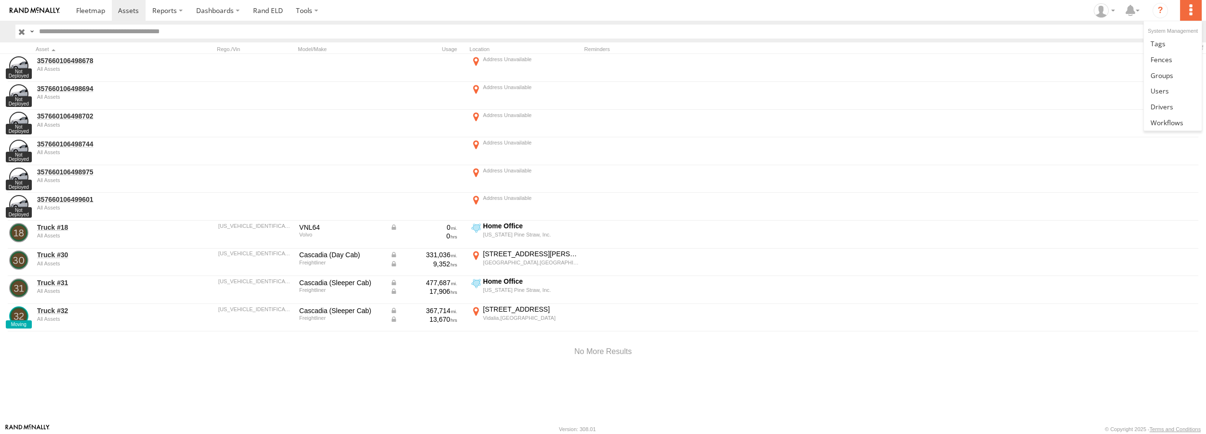
click at [1192, 10] on label at bounding box center [1190, 10] width 21 height 21
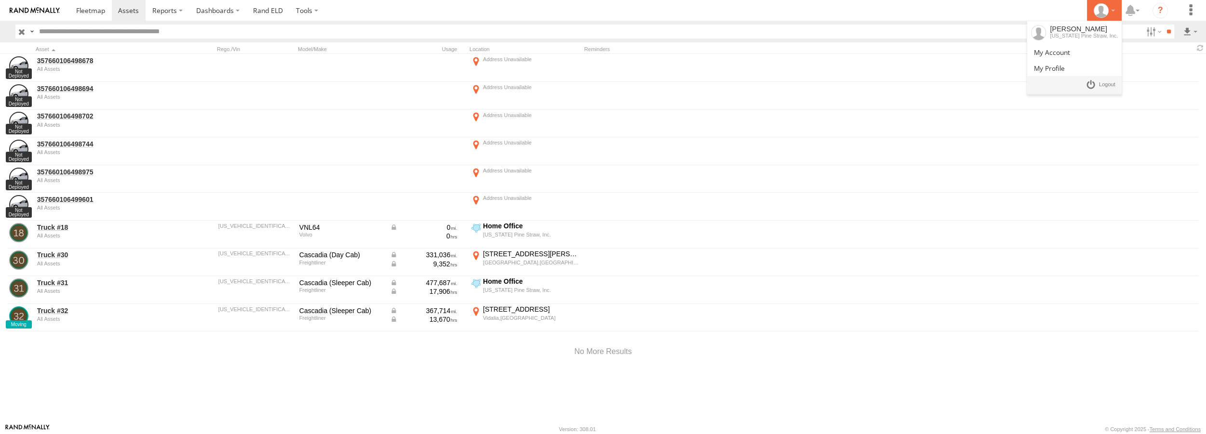
click at [1114, 13] on div at bounding box center [1104, 10] width 28 height 14
click at [1097, 35] on div "[US_STATE] Pine Straw, Inc." at bounding box center [1084, 36] width 68 height 6
click at [1085, 32] on div "[PERSON_NAME]" at bounding box center [1084, 29] width 68 height 8
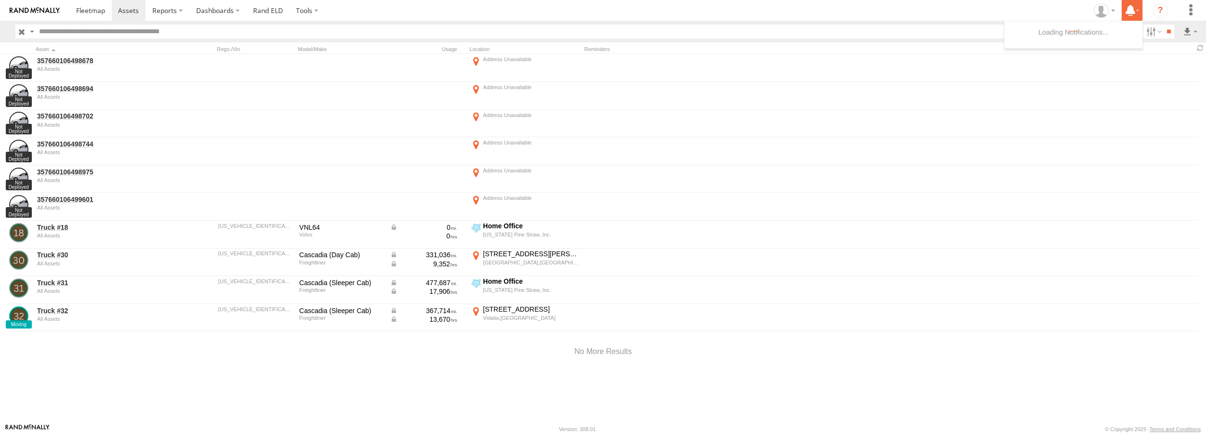
click at [1138, 7] on icon at bounding box center [1130, 10] width 17 height 12
click at [1193, 13] on label at bounding box center [1190, 10] width 21 height 21
click at [1158, 44] on span at bounding box center [1158, 43] width 15 height 9
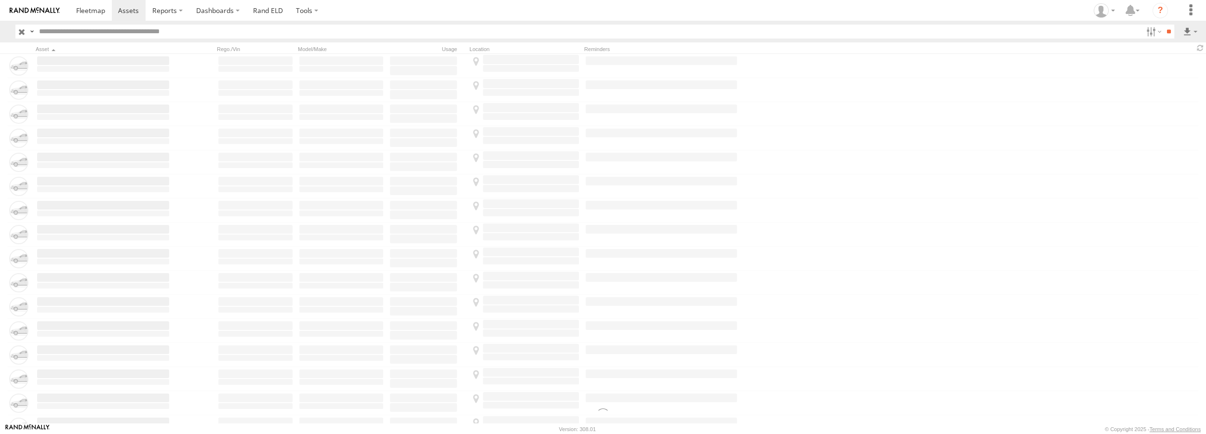
click at [105, 12] on span at bounding box center [90, 10] width 29 height 9
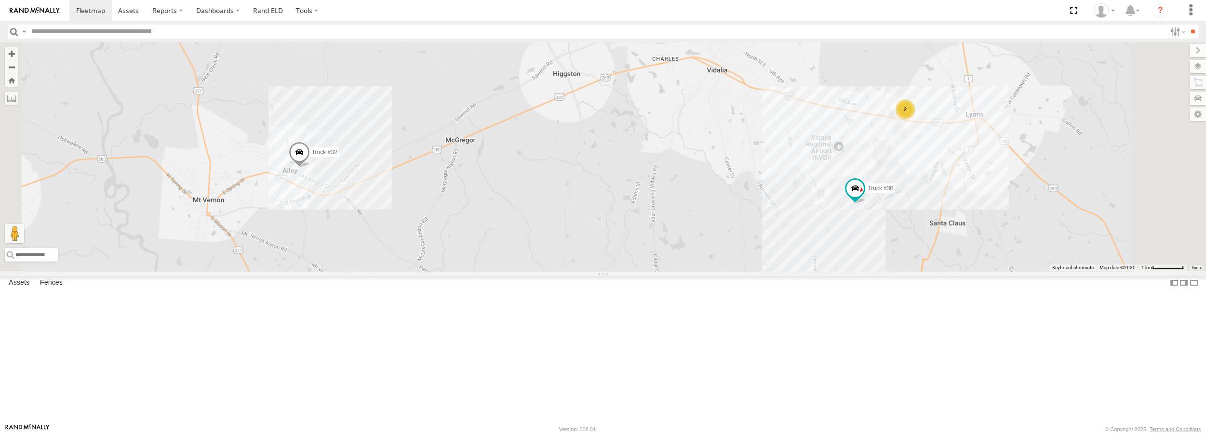
click at [4, 30] on header "Search Query Asset ID Asset Label Registration Manufacturer Model VIN Job ID" at bounding box center [603, 32] width 1206 height 22
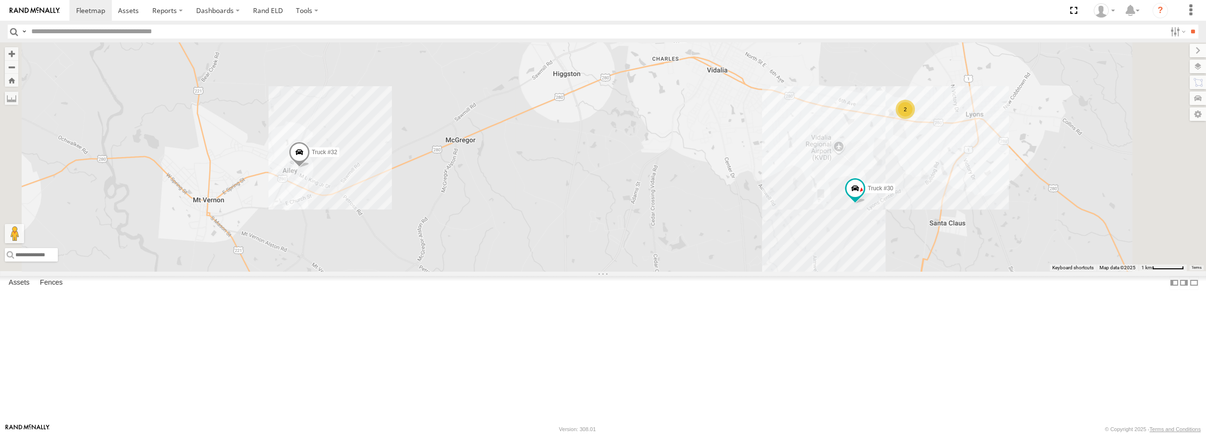
click at [4, 30] on header "Search Query Asset ID Asset Label Registration Manufacturer Model VIN Job ID" at bounding box center [603, 32] width 1206 height 22
click at [67, 290] on label "Fences" at bounding box center [51, 283] width 32 height 13
click at [0, 0] on link "Fence Mgt" at bounding box center [0, 0] width 0 height 0
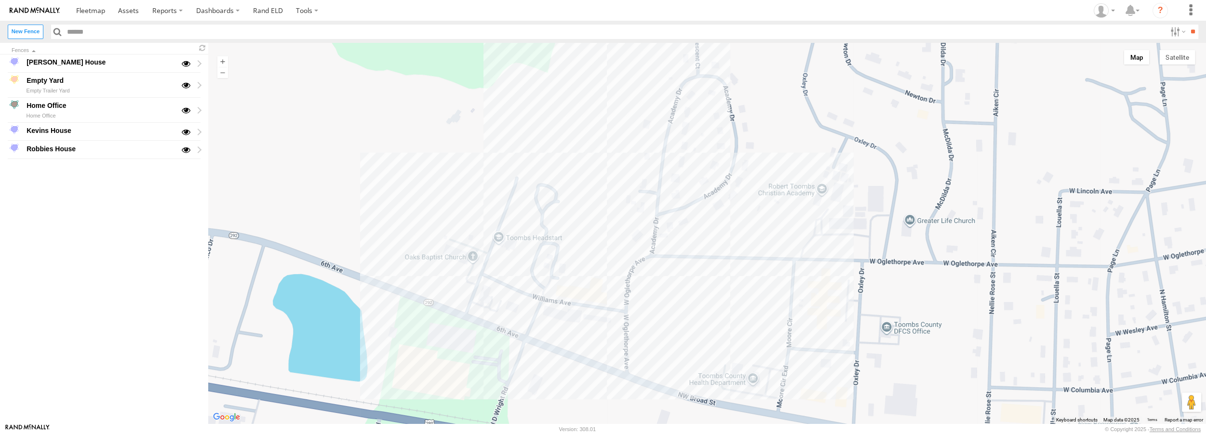
drag, startPoint x: 839, startPoint y: 217, endPoint x: 664, endPoint y: 259, distance: 179.5
click at [664, 259] on div at bounding box center [707, 233] width 998 height 381
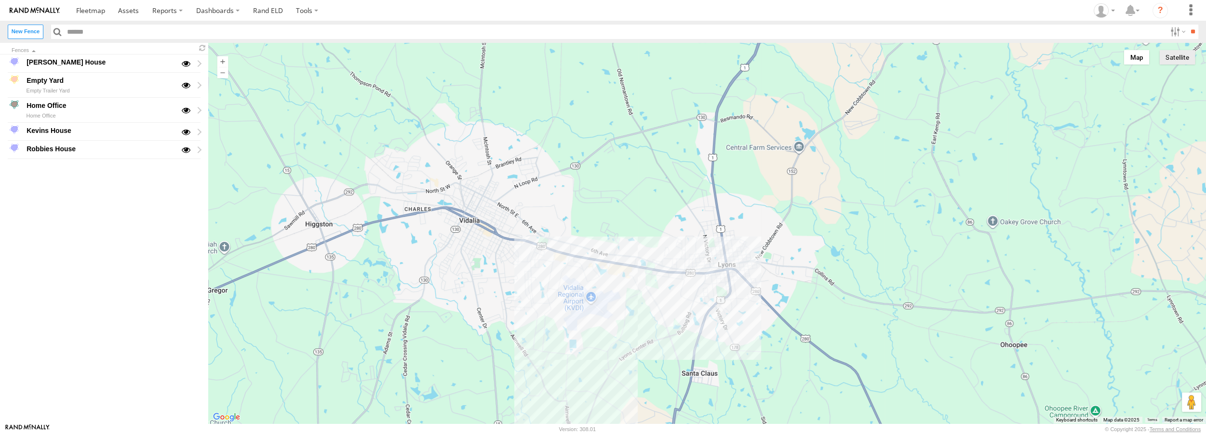
click at [1168, 54] on button "Satellite" at bounding box center [1177, 57] width 36 height 14
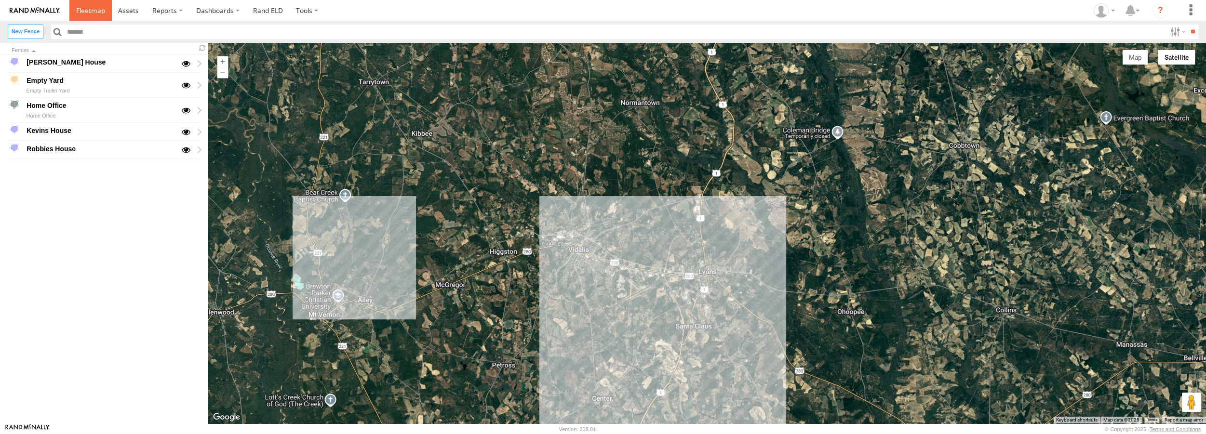
click at [79, 10] on span at bounding box center [90, 10] width 29 height 9
